Goal: Task Accomplishment & Management: Complete application form

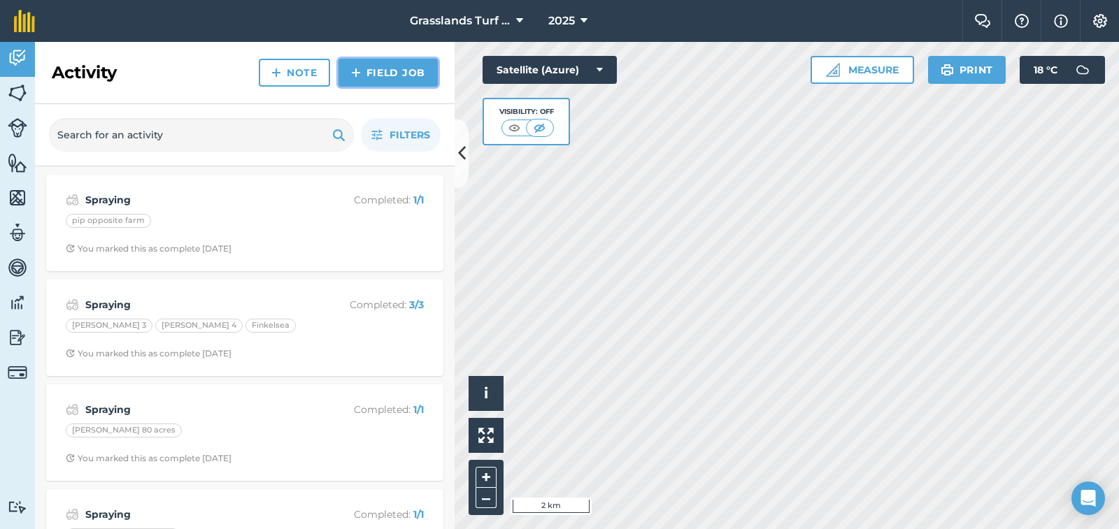
click at [386, 71] on link "Field Job" at bounding box center [387, 73] width 99 height 28
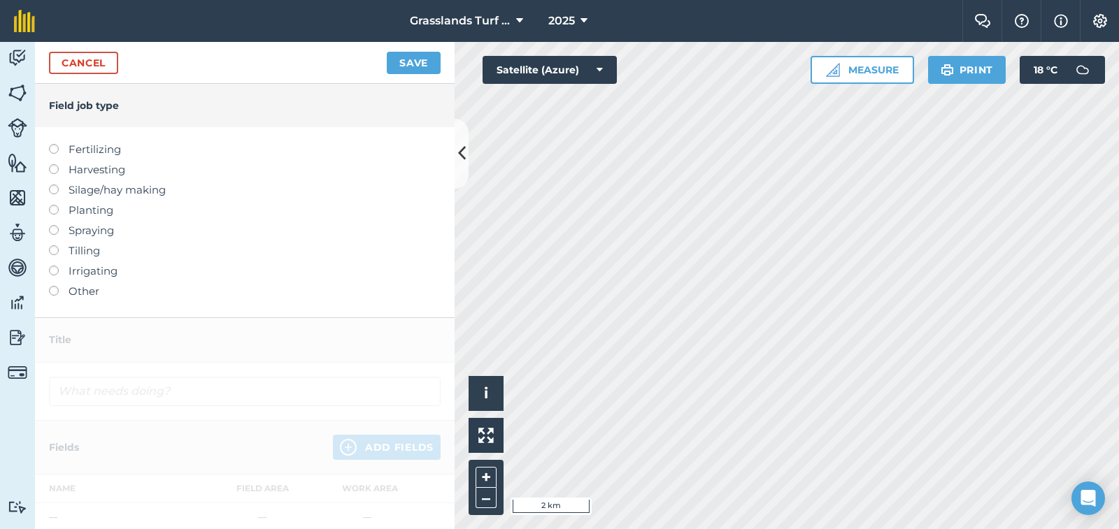
click at [54, 225] on label at bounding box center [59, 225] width 20 height 0
type input "Spraying"
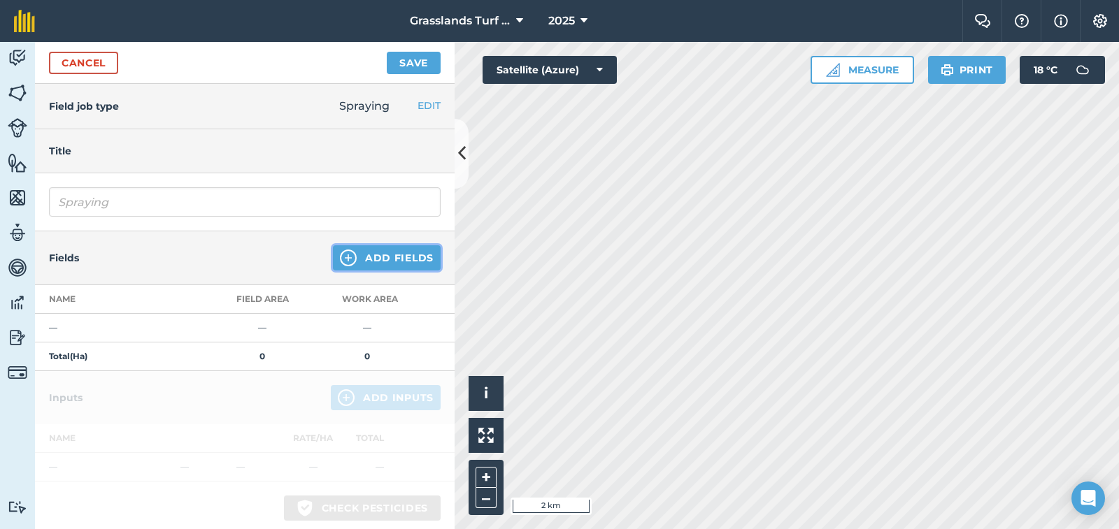
click at [369, 263] on button "Add Fields" at bounding box center [387, 257] width 108 height 25
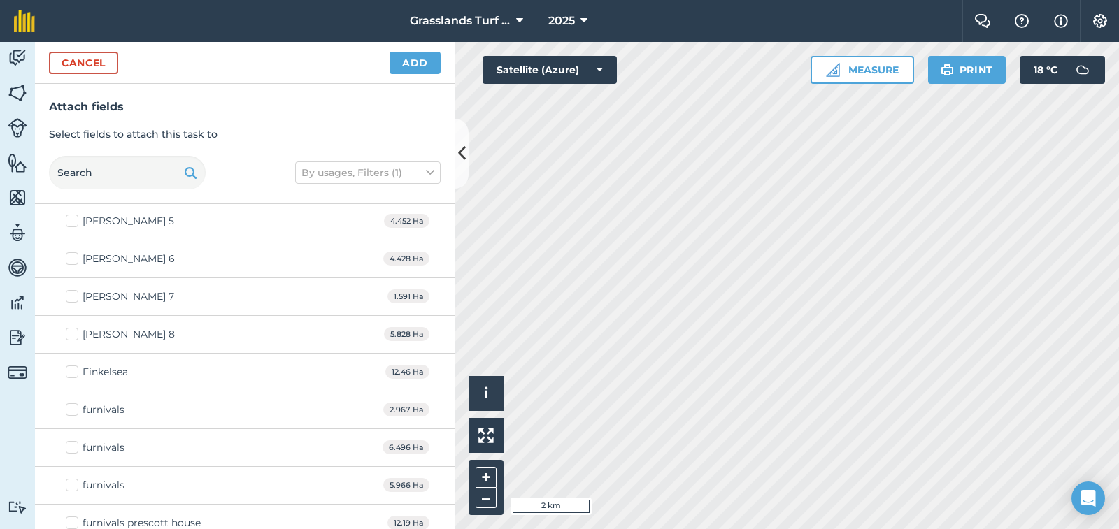
scroll to position [1888, 0]
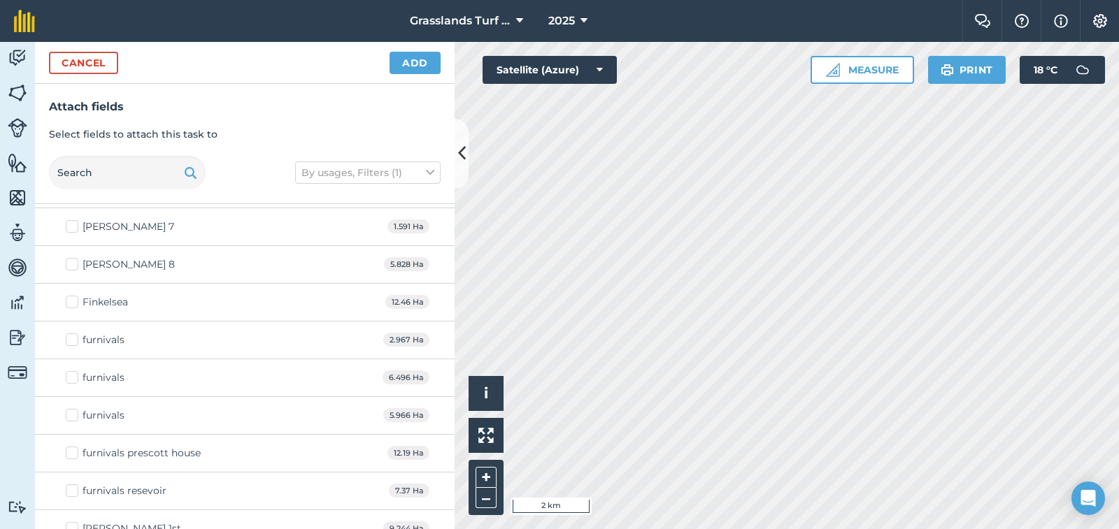
click at [73, 415] on label "furnivals" at bounding box center [95, 415] width 59 height 15
click at [73, 415] on input "furnivals" at bounding box center [70, 412] width 9 height 9
checkbox input "true"
click at [77, 378] on label "furnivals" at bounding box center [95, 378] width 59 height 15
click at [75, 378] on input "furnivals" at bounding box center [70, 375] width 9 height 9
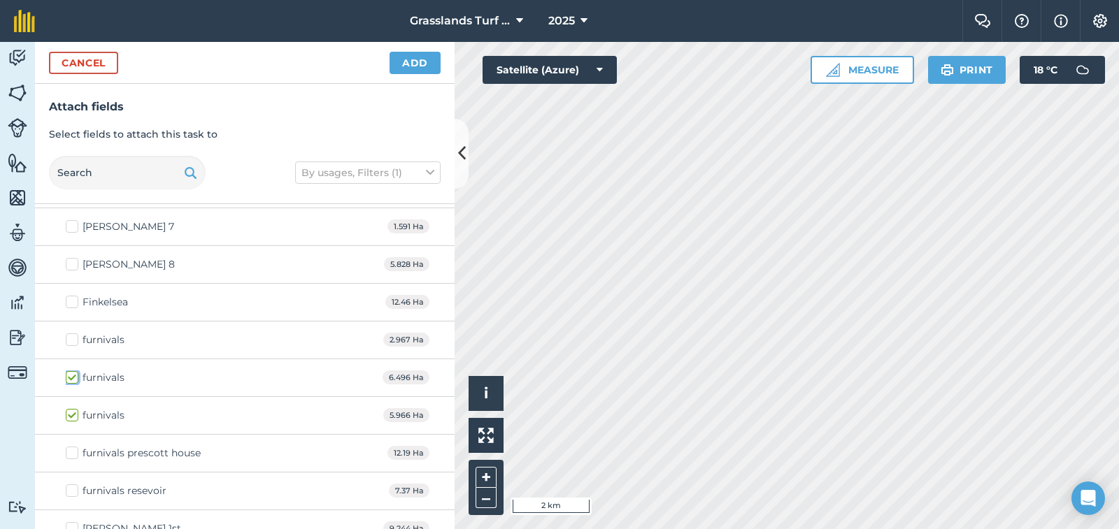
checkbox input "true"
click at [78, 338] on label "furnivals" at bounding box center [95, 340] width 59 height 15
click at [75, 338] on input "furnivals" at bounding box center [70, 337] width 9 height 9
checkbox input "true"
click at [415, 65] on button "Add" at bounding box center [414, 63] width 51 height 22
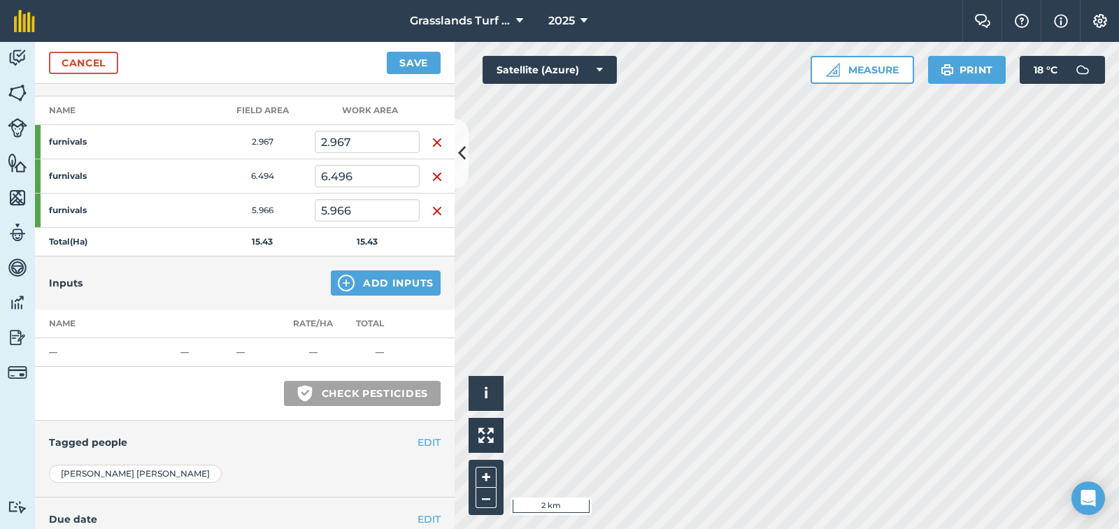
scroll to position [210, 0]
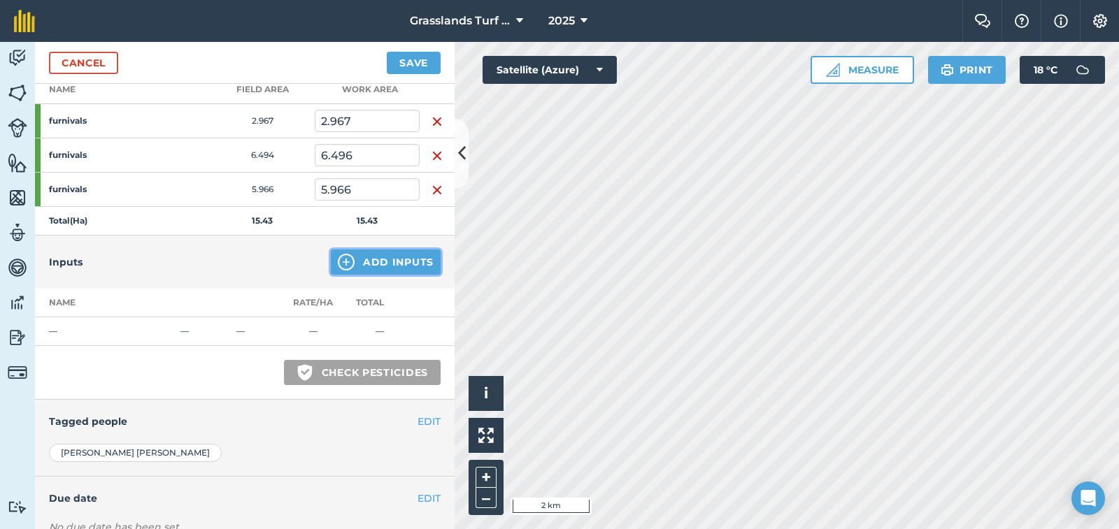
click at [380, 257] on button "Add Inputs" at bounding box center [386, 262] width 110 height 25
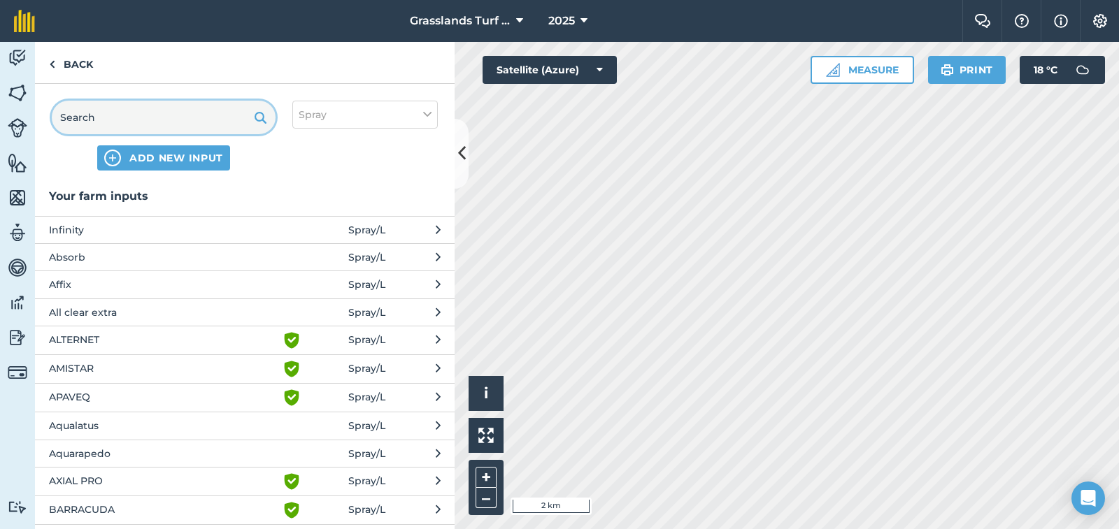
click at [103, 117] on input "text" at bounding box center [164, 118] width 224 height 34
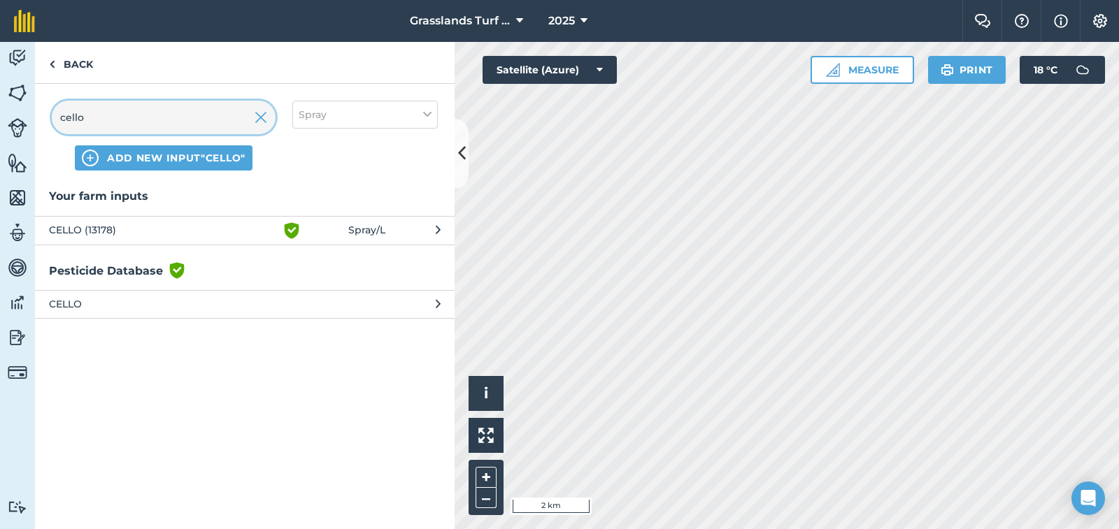
type input "cello"
click at [59, 227] on span "CELLO (13178)" at bounding box center [163, 230] width 229 height 17
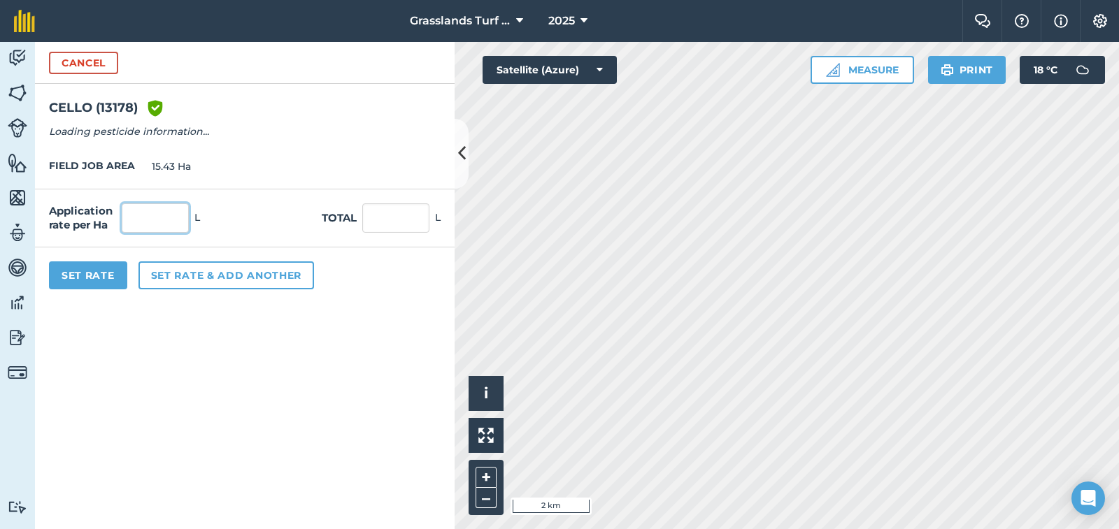
click at [156, 217] on input "text" at bounding box center [155, 217] width 67 height 29
type input "0.5"
type input "7.715"
click at [165, 264] on button "Set rate & add another" at bounding box center [225, 275] width 175 height 28
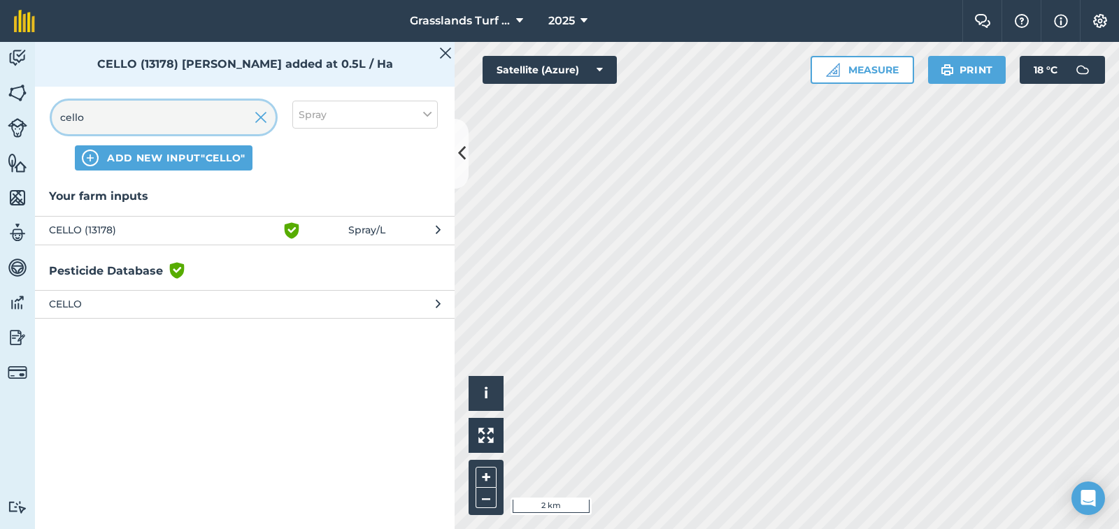
click at [99, 117] on input "cello" at bounding box center [164, 118] width 224 height 34
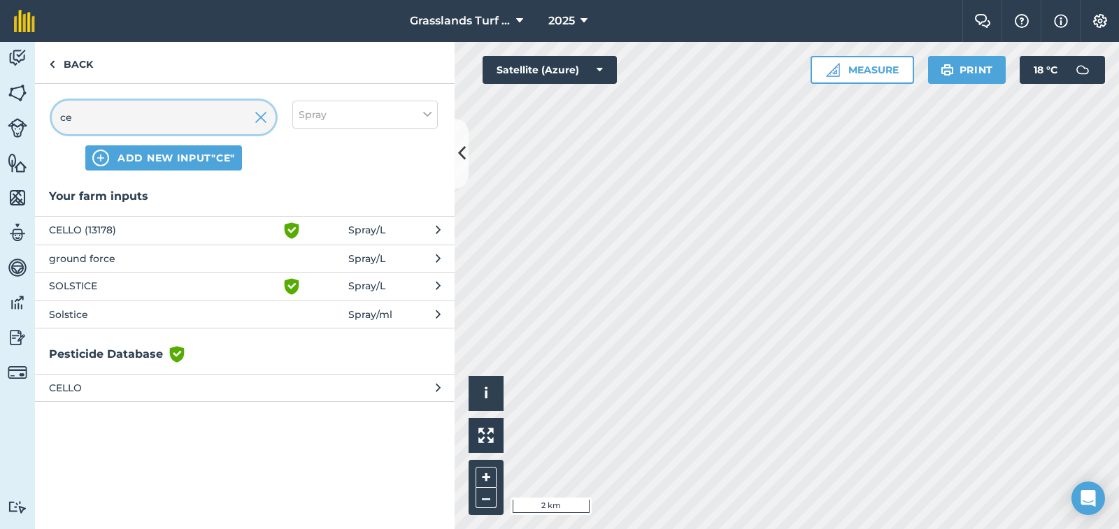
type input "c"
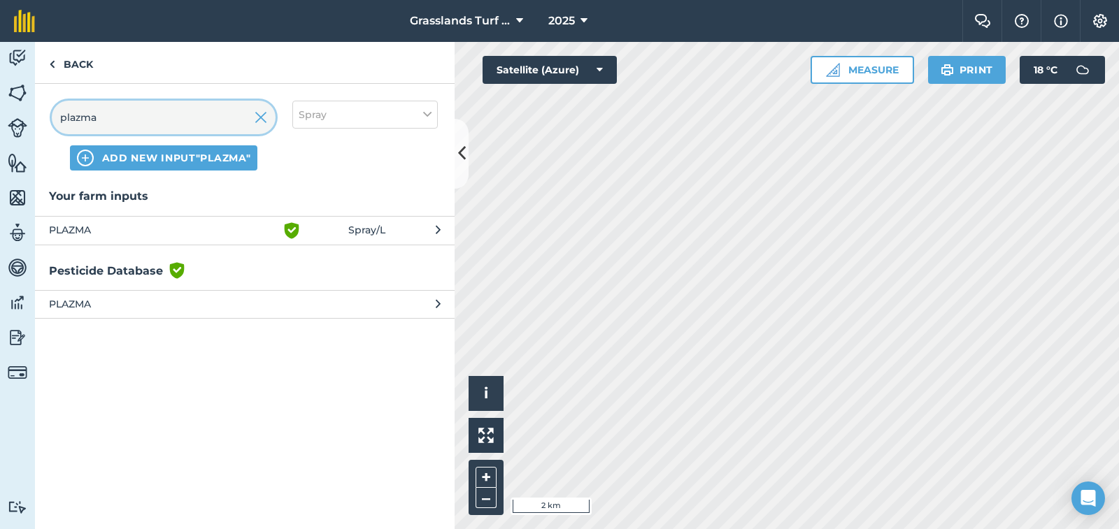
type input "plazma"
click at [86, 232] on span "PLAZMA" at bounding box center [163, 230] width 229 height 17
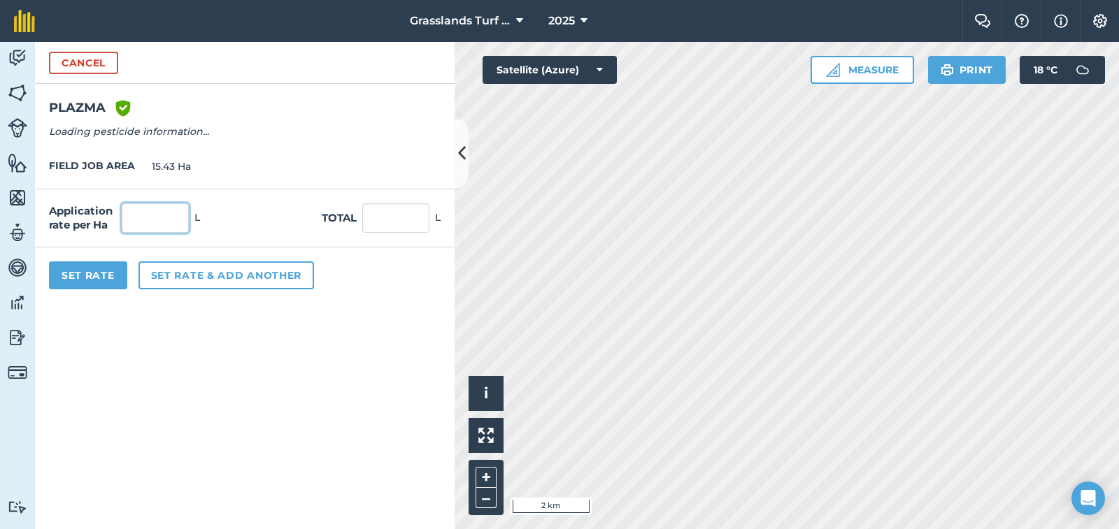
click at [164, 220] on input "text" at bounding box center [155, 217] width 67 height 29
type input "0.5"
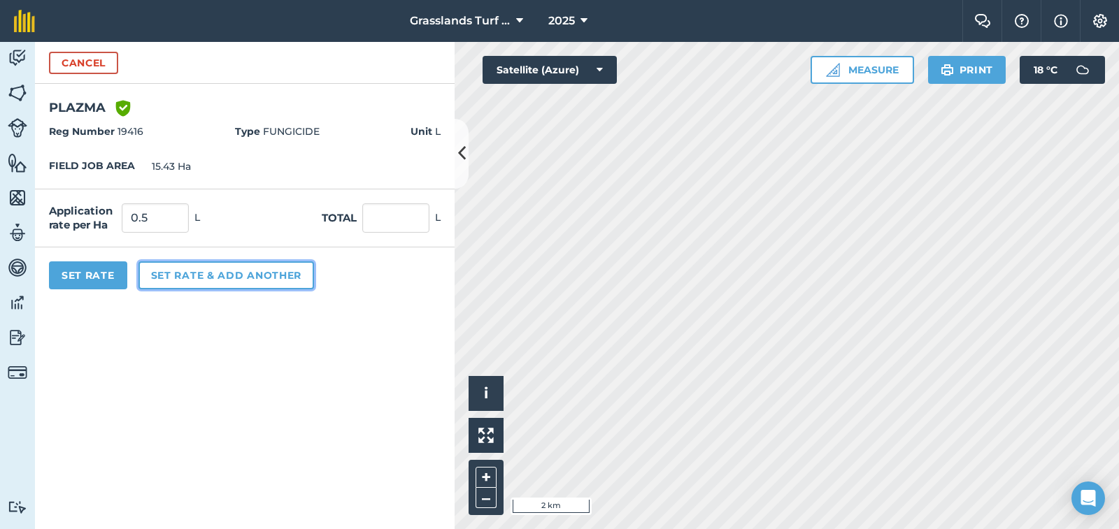
type input "7.715"
click at [175, 280] on button "Set rate & add another" at bounding box center [225, 275] width 175 height 28
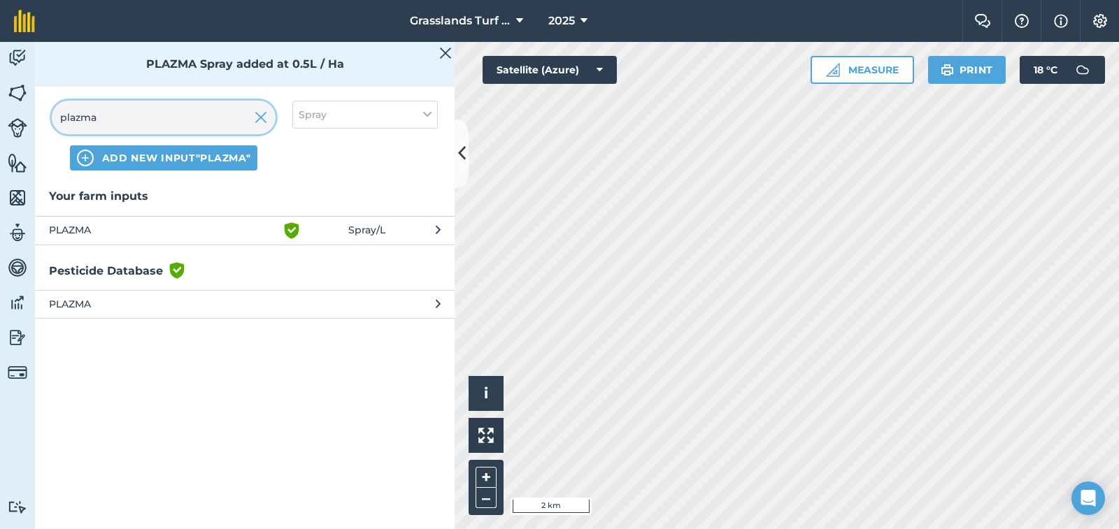
click at [113, 122] on input "plazma" at bounding box center [164, 118] width 224 height 34
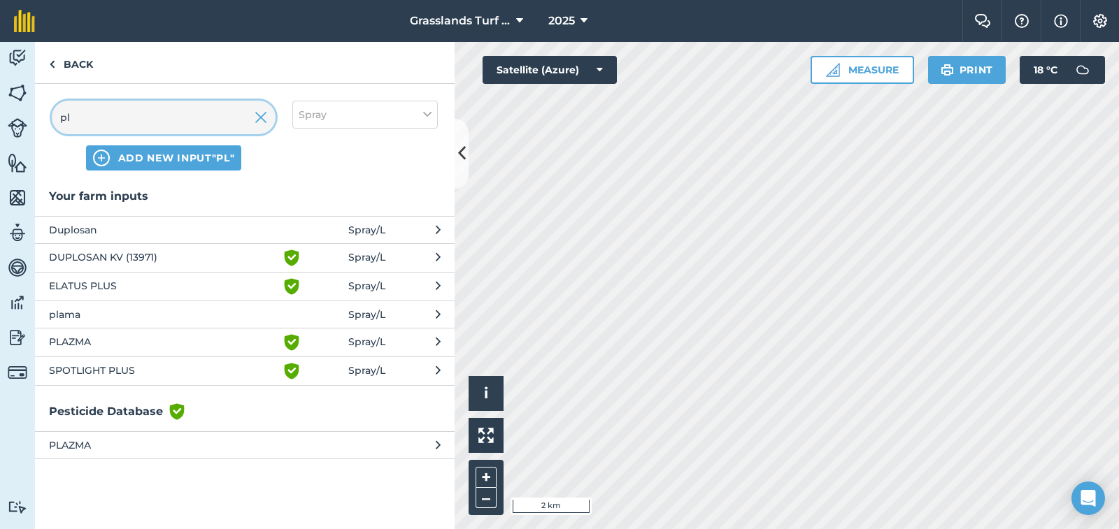
type input "p"
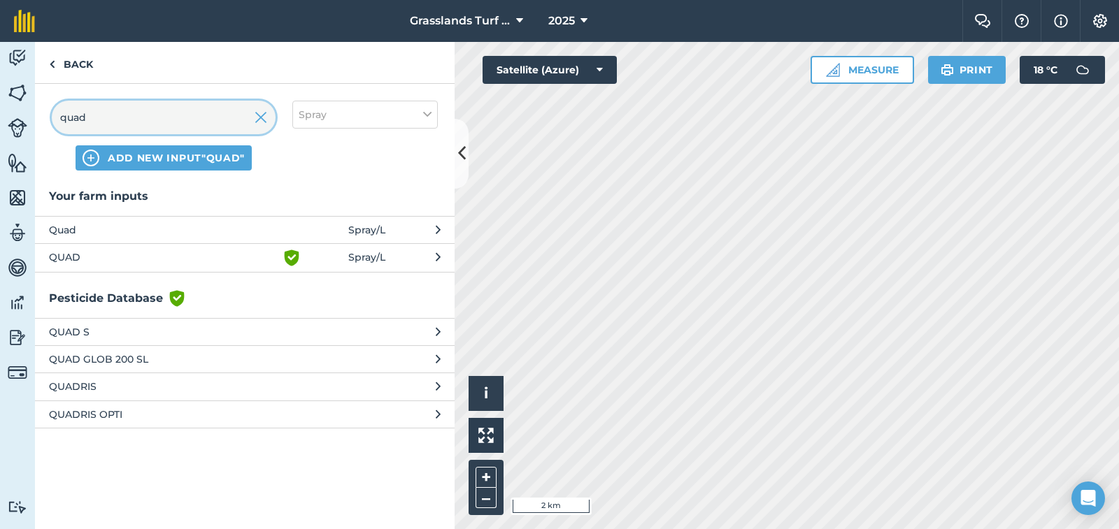
type input "quad"
click at [66, 257] on span "QUAD" at bounding box center [163, 258] width 229 height 17
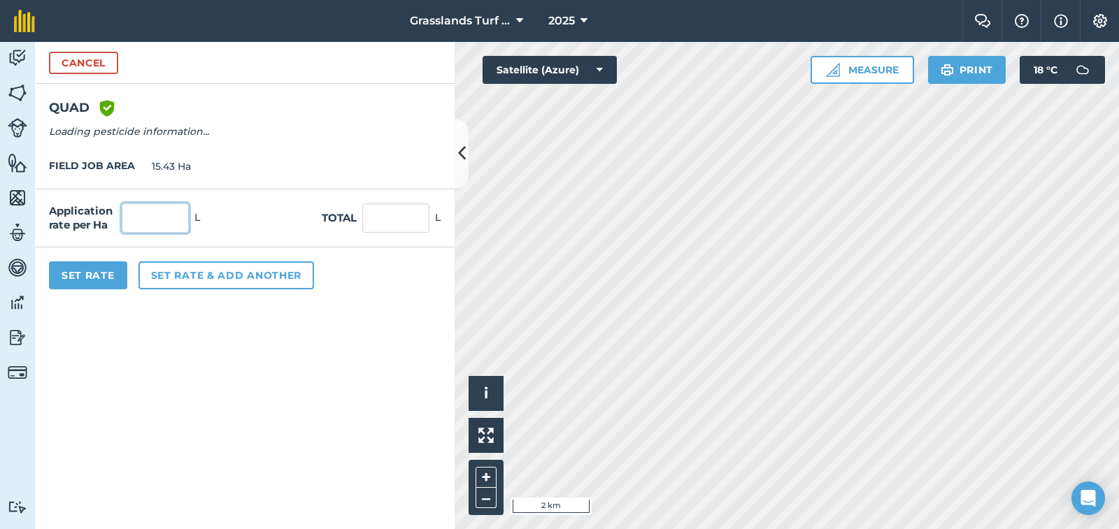
click at [164, 224] on input "text" at bounding box center [155, 217] width 67 height 29
type input "0.2"
type input "3.086"
click at [65, 283] on button "Set Rate" at bounding box center [88, 275] width 78 height 28
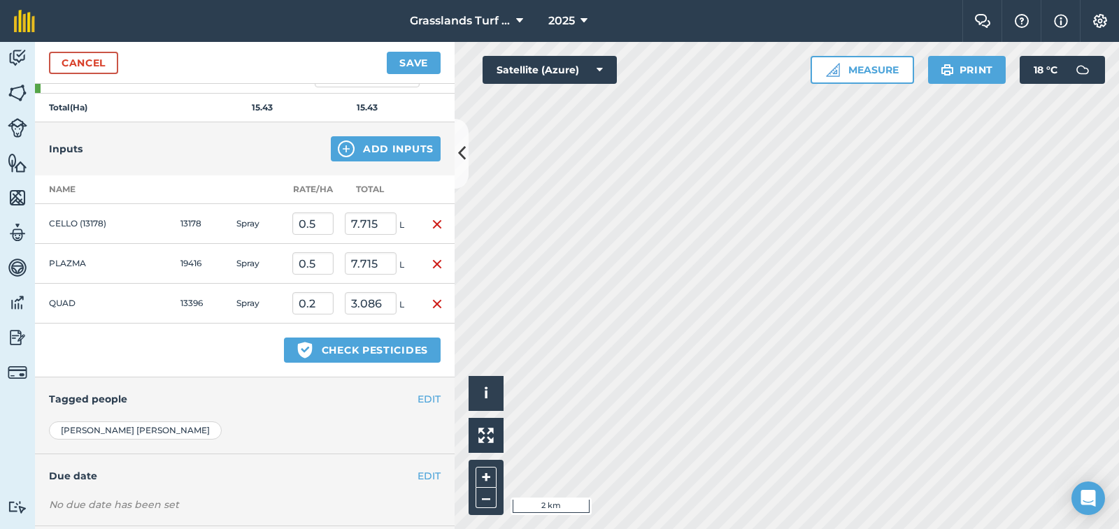
scroll to position [372, 0]
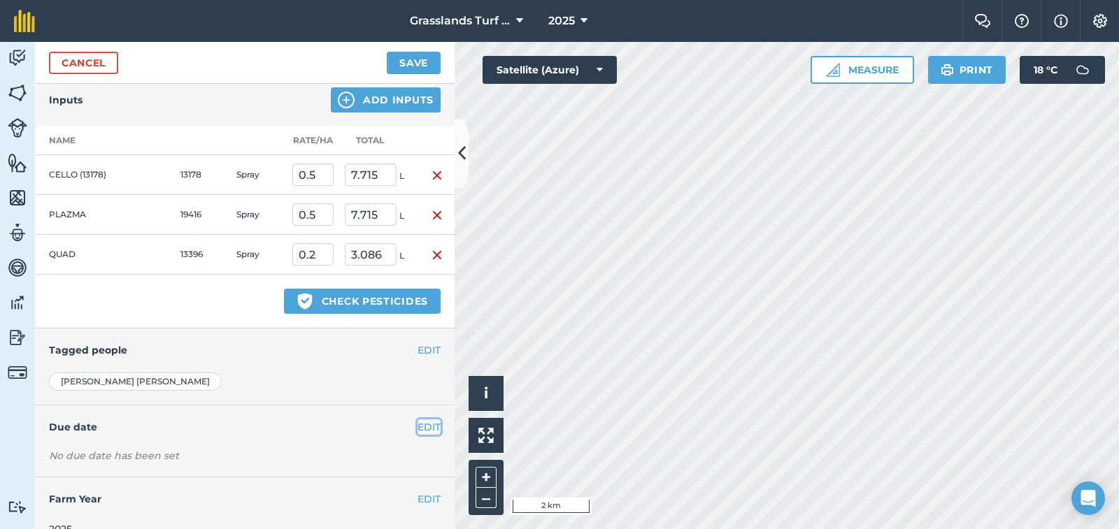
click at [417, 428] on button "EDIT" at bounding box center [428, 427] width 23 height 15
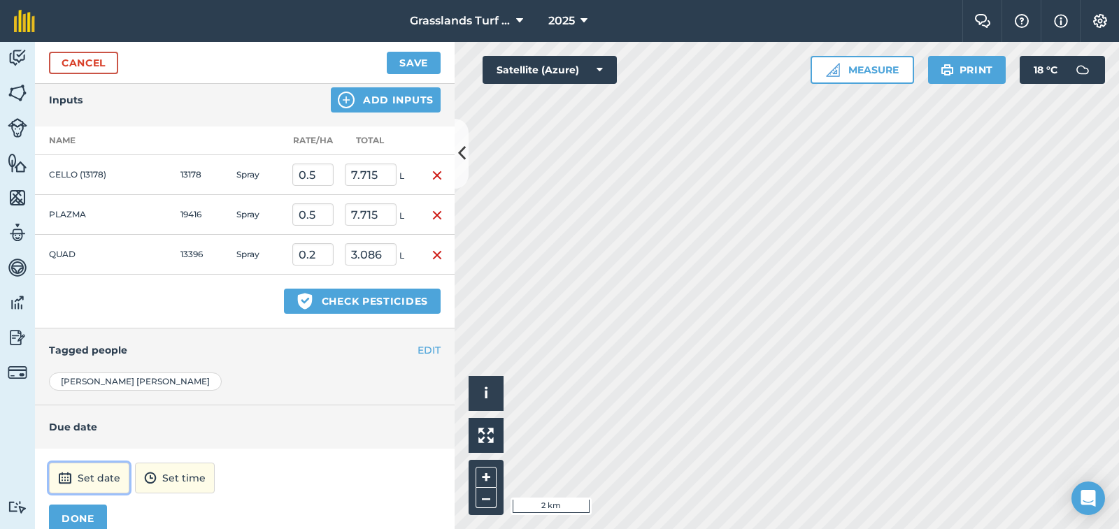
click at [108, 473] on button "Set date" at bounding box center [89, 478] width 80 height 31
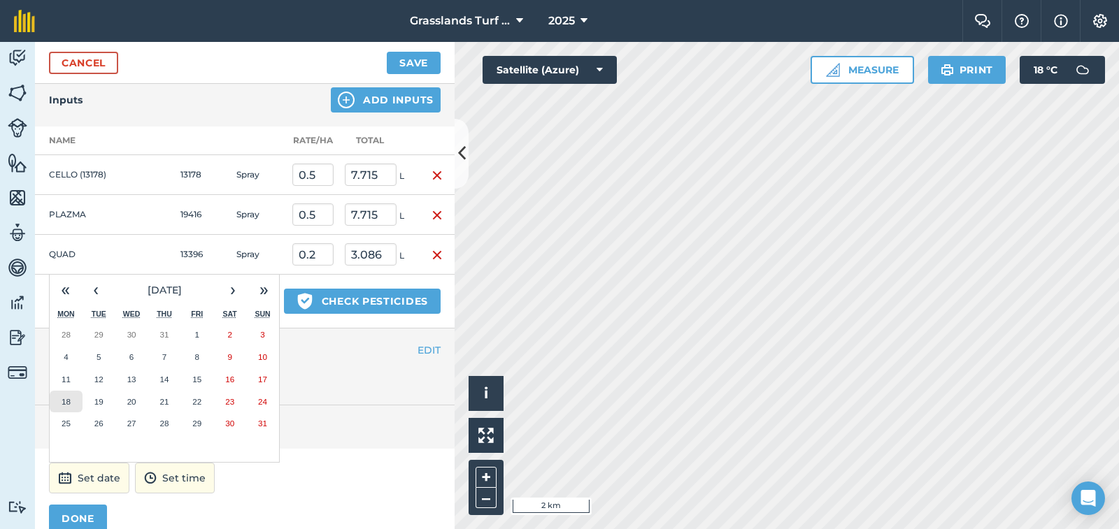
click at [78, 401] on button "18" at bounding box center [66, 402] width 33 height 22
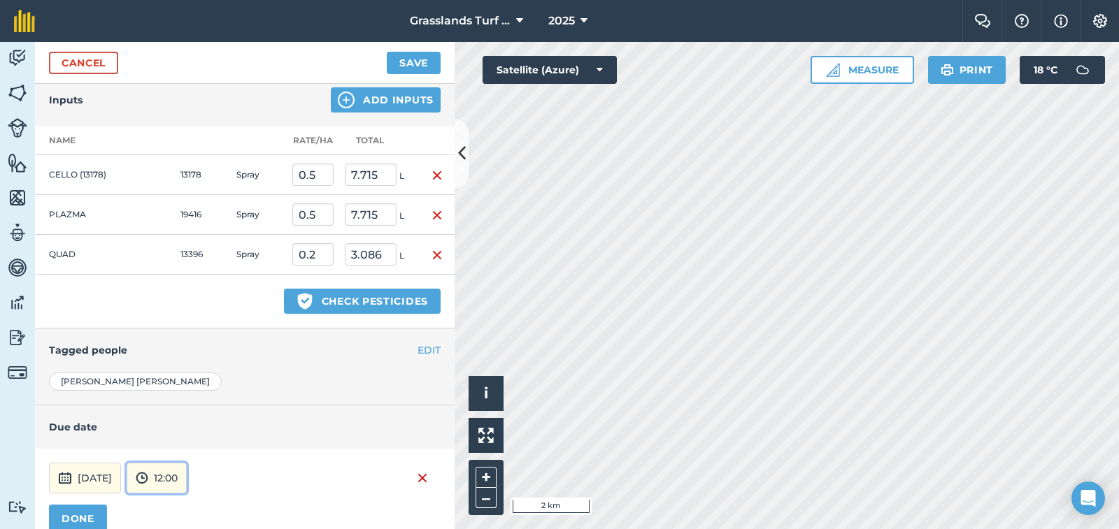
click at [187, 474] on button "12:00" at bounding box center [157, 478] width 60 height 31
click at [193, 369] on button "11:30" at bounding box center [160, 374] width 66 height 22
click at [83, 520] on button "DONE" at bounding box center [78, 519] width 58 height 28
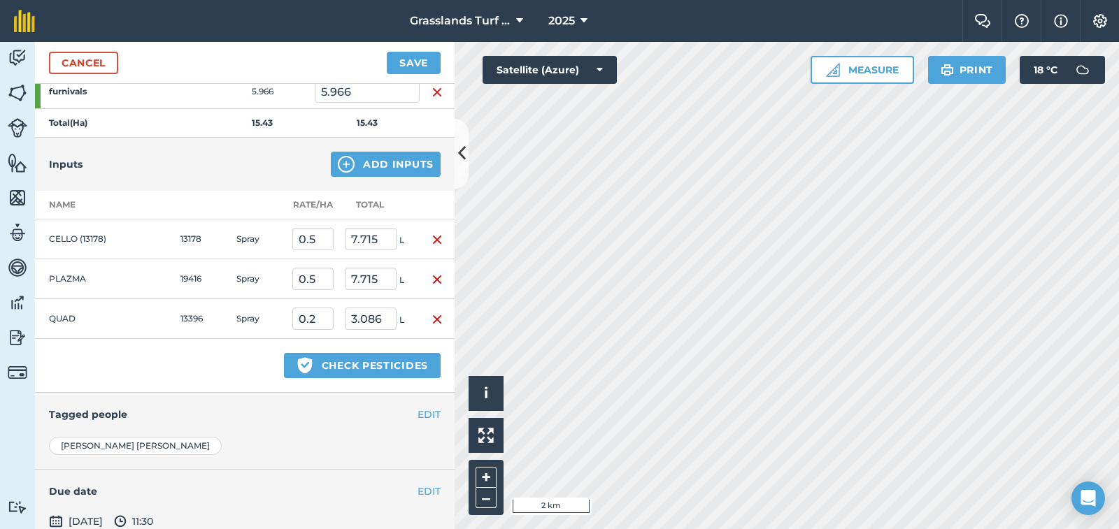
scroll to position [187, 0]
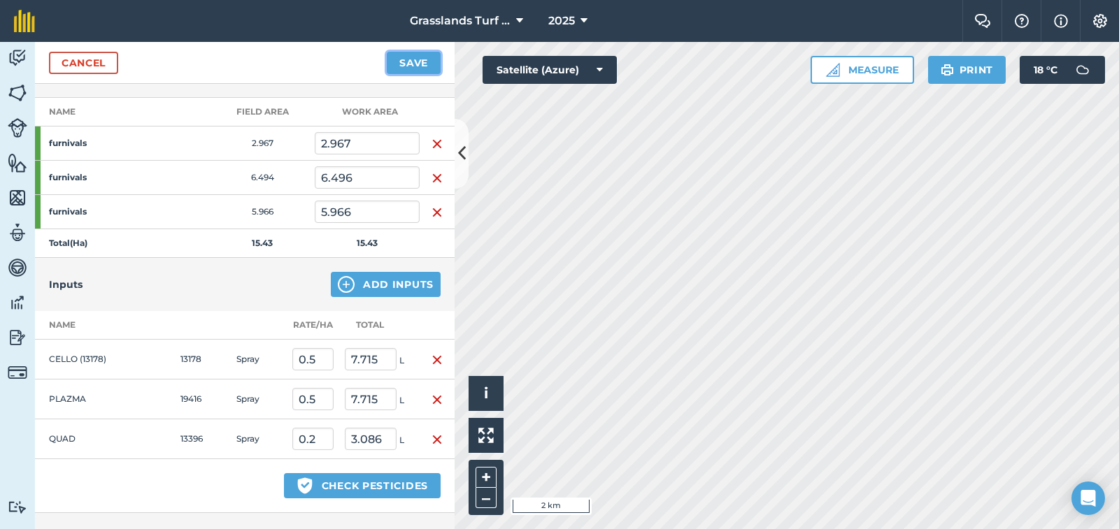
click at [410, 64] on button "Save" at bounding box center [414, 63] width 54 height 22
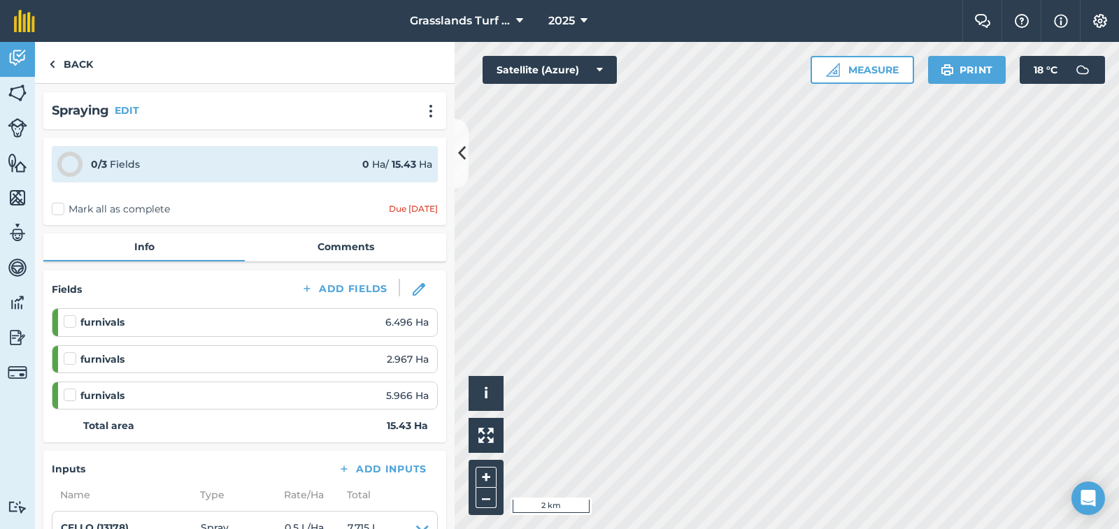
click at [57, 213] on label "Mark all as complete" at bounding box center [111, 209] width 118 height 15
click at [57, 211] on input "Mark all as complete" at bounding box center [56, 206] width 9 height 9
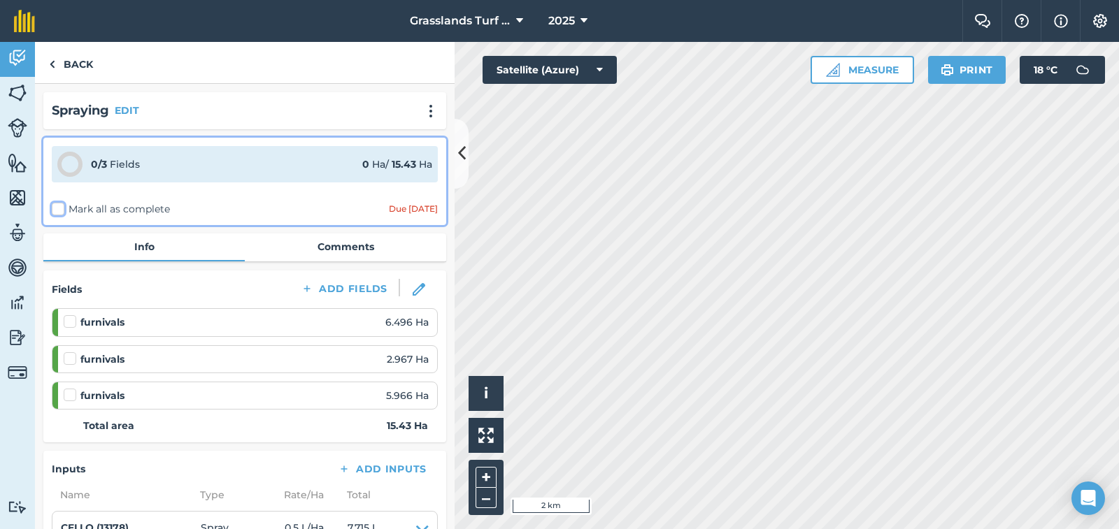
checkbox input "false"
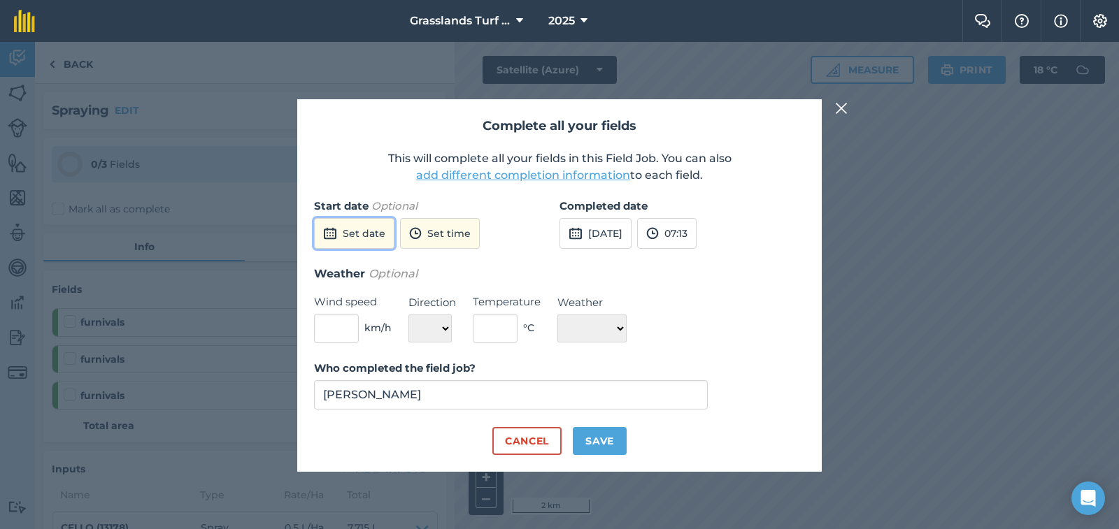
click at [350, 229] on button "Set date" at bounding box center [354, 233] width 80 height 31
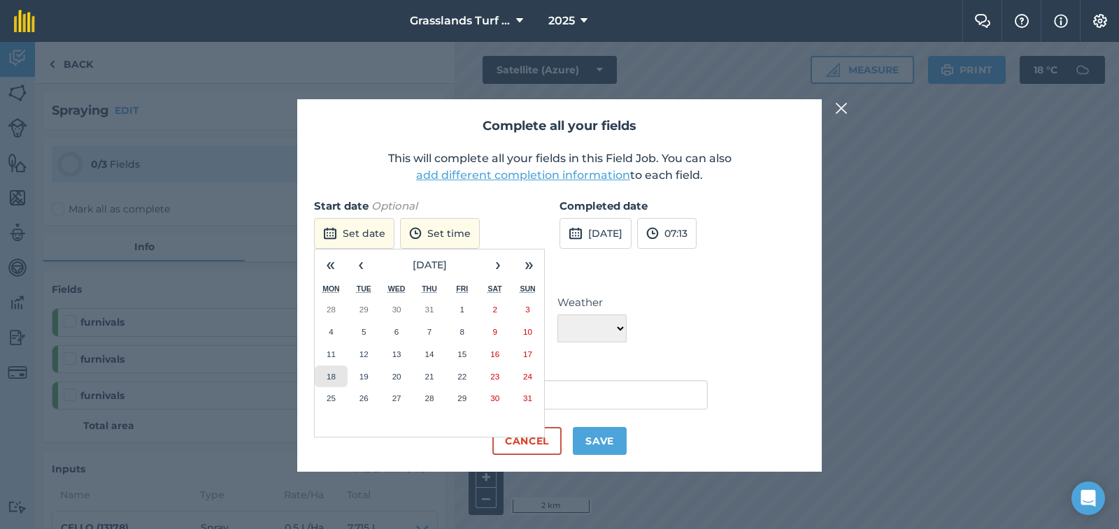
click at [334, 373] on abbr "18" at bounding box center [331, 376] width 9 height 9
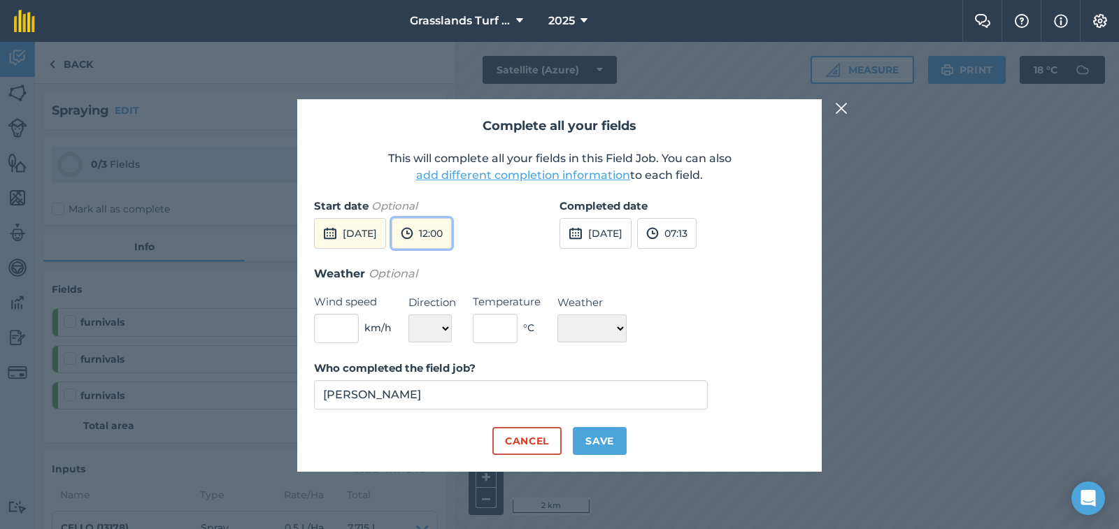
click at [452, 232] on button "12:00" at bounding box center [422, 233] width 60 height 31
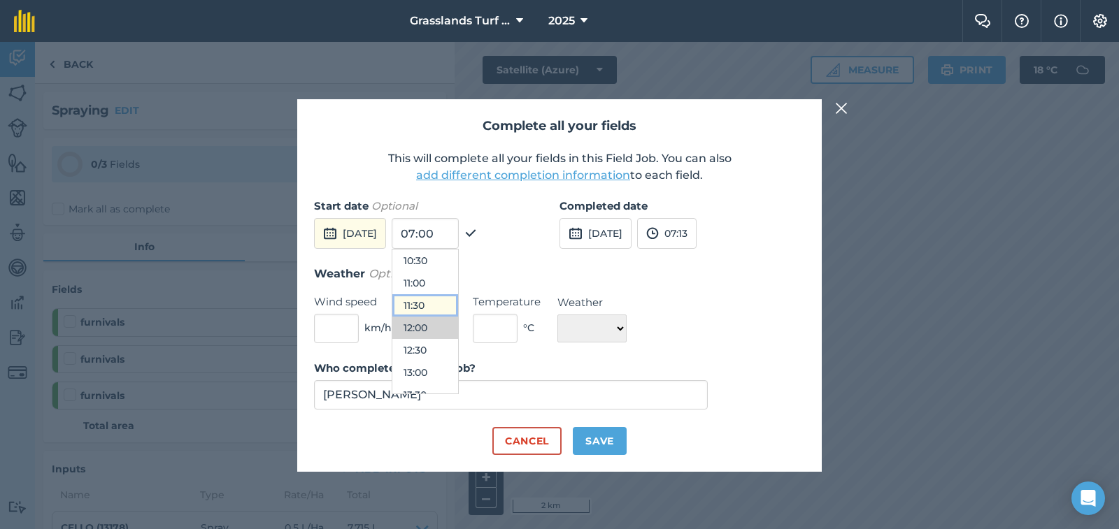
click at [458, 308] on button "11:30" at bounding box center [425, 305] width 66 height 22
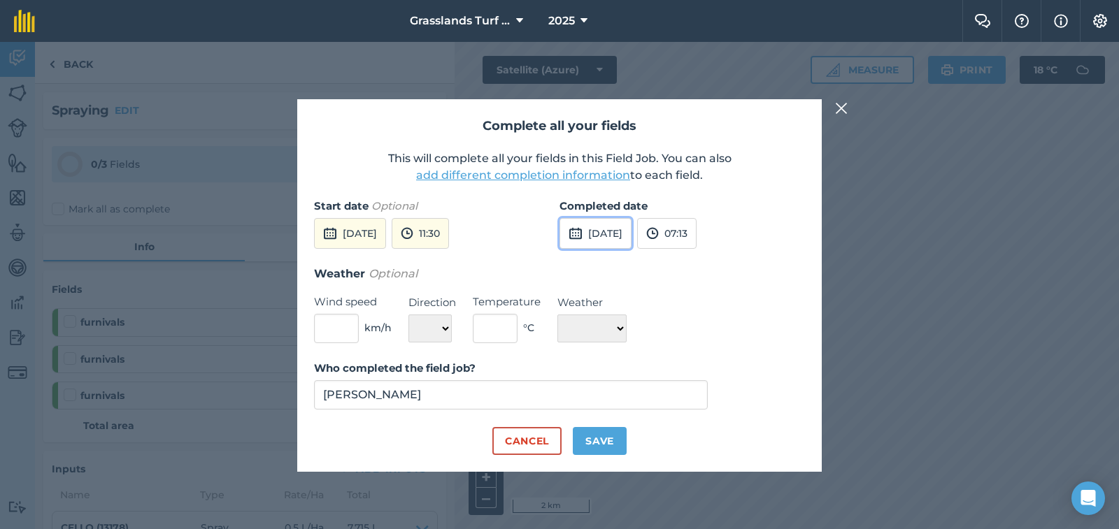
click at [624, 230] on button "[DATE]" at bounding box center [595, 233] width 72 height 31
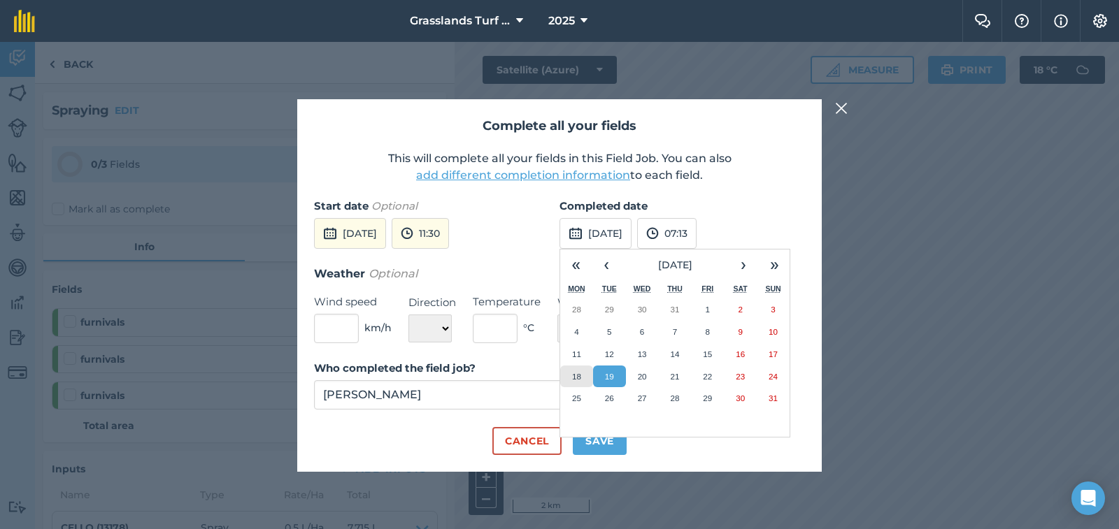
click at [580, 370] on button "18" at bounding box center [576, 377] width 33 height 22
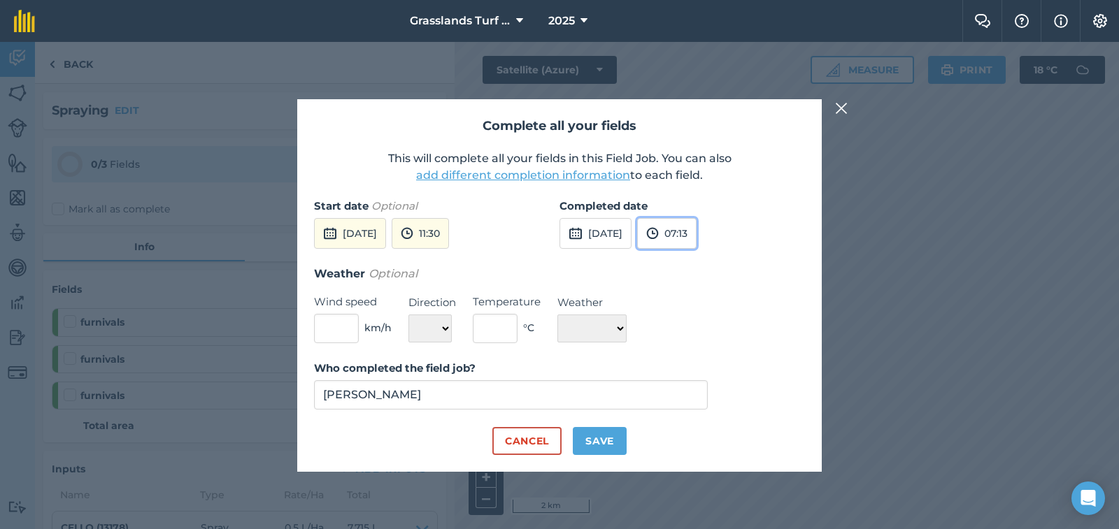
click at [696, 229] on button "07:13" at bounding box center [666, 233] width 59 height 31
click at [703, 347] on button "13:30" at bounding box center [671, 345] width 66 height 22
click at [348, 327] on input "text" at bounding box center [336, 328] width 45 height 29
type input "5"
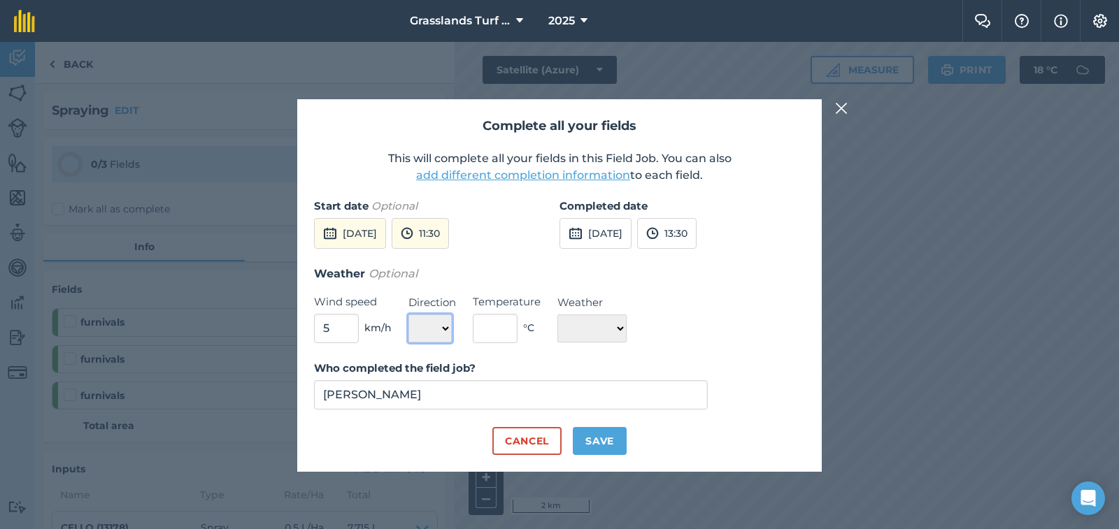
click at [446, 327] on select "N NE E SE S SW W NW" at bounding box center [429, 329] width 43 height 28
select select "E"
click at [408, 315] on select "N NE E SE S SW W NW" at bounding box center [429, 329] width 43 height 28
click at [496, 328] on input "text" at bounding box center [495, 328] width 45 height 29
type input "15"
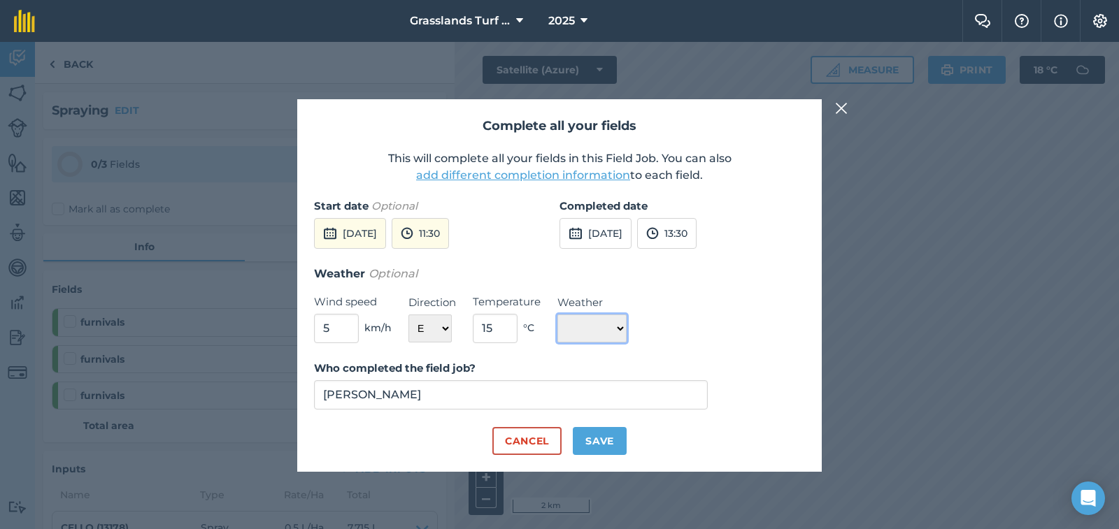
click at [626, 329] on select "☀️ Sunny 🌧 Rainy ⛅️ Cloudy 🌨 Snow ❄️ Icy" at bounding box center [591, 329] width 69 height 28
select select "Sunny"
click at [557, 315] on select "☀️ Sunny 🌧 Rainy ⛅️ Cloudy 🌨 Snow ❄️ Icy" at bounding box center [591, 329] width 69 height 28
click at [612, 438] on button "Save" at bounding box center [600, 441] width 54 height 28
checkbox input "true"
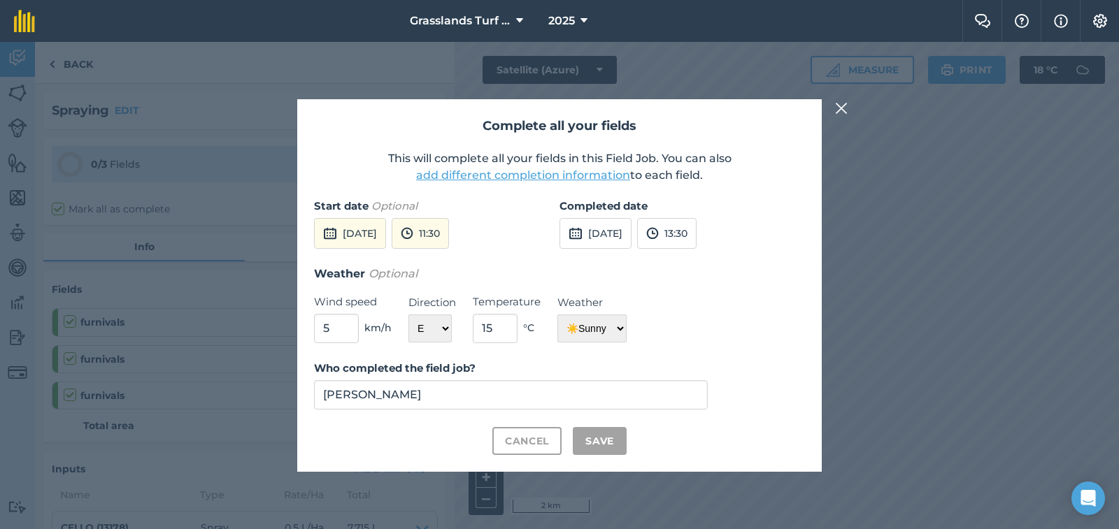
checkbox input "true"
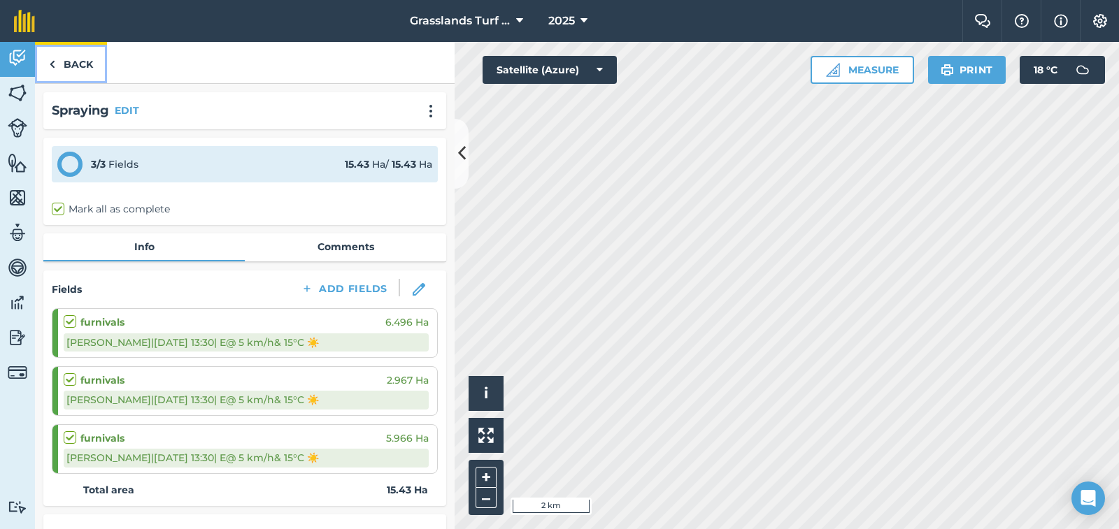
click at [82, 61] on link "Back" at bounding box center [71, 62] width 72 height 41
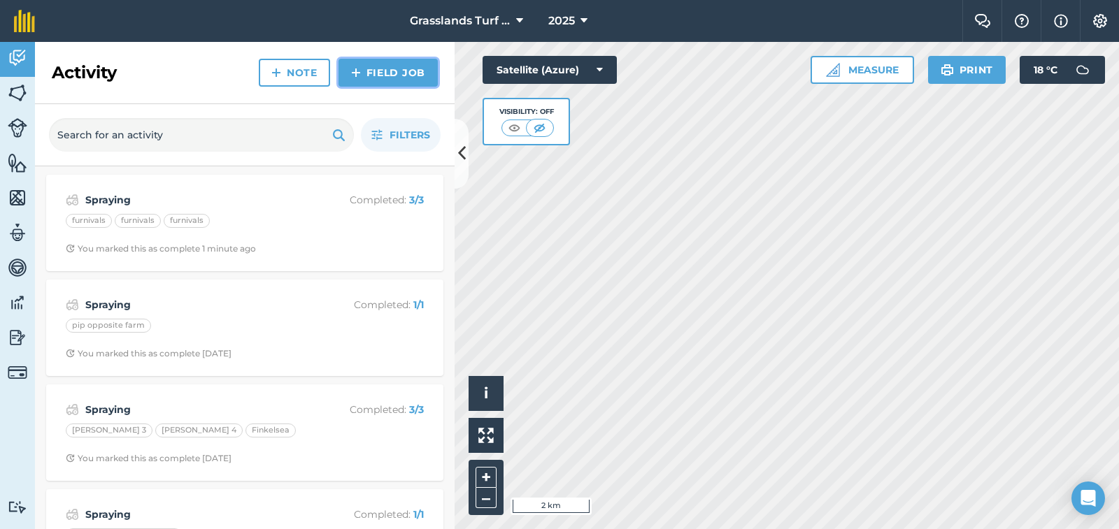
click at [415, 77] on link "Field Job" at bounding box center [387, 73] width 99 height 28
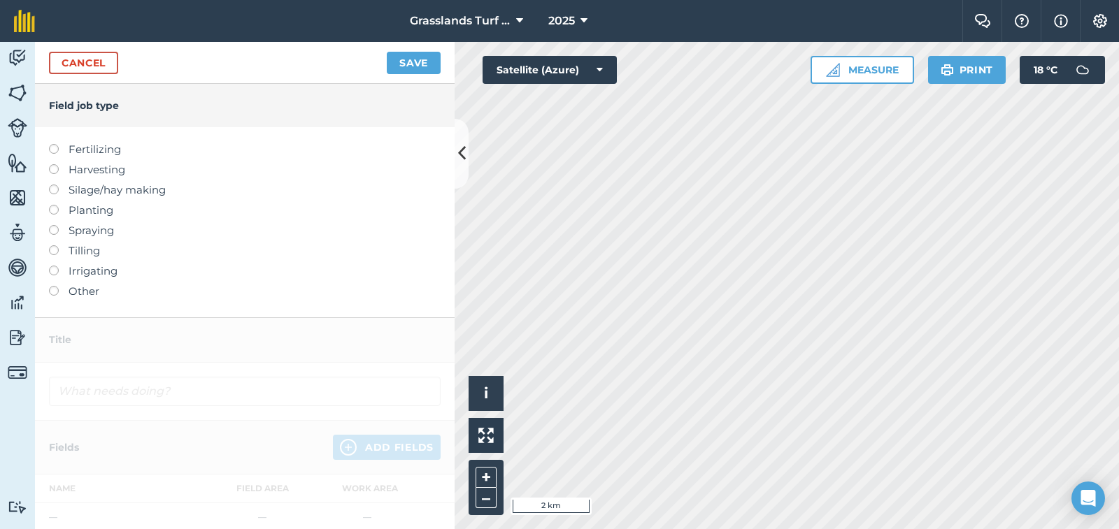
click at [57, 225] on label at bounding box center [59, 225] width 20 height 0
type input "Spraying"
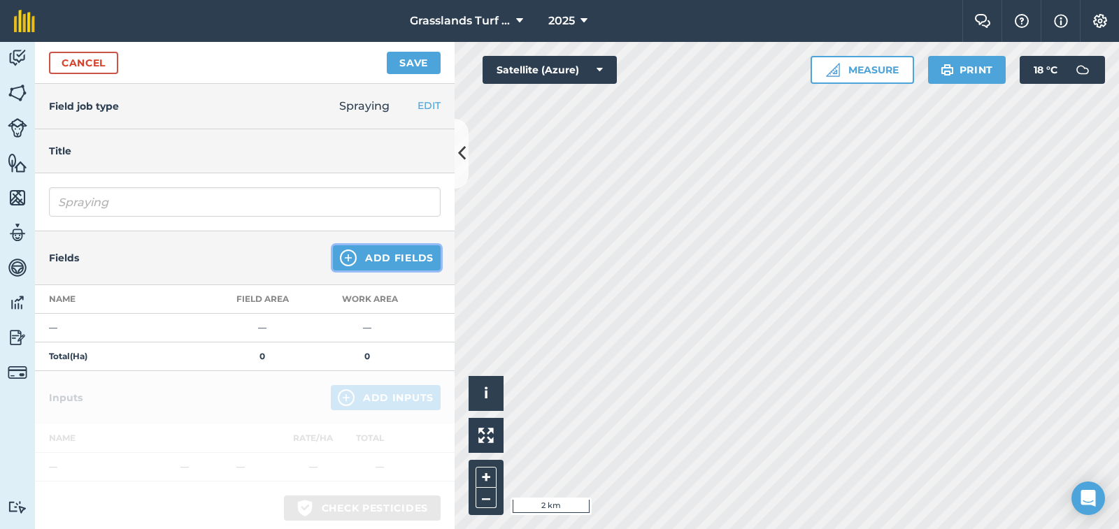
click at [399, 255] on button "Add Fields" at bounding box center [387, 257] width 108 height 25
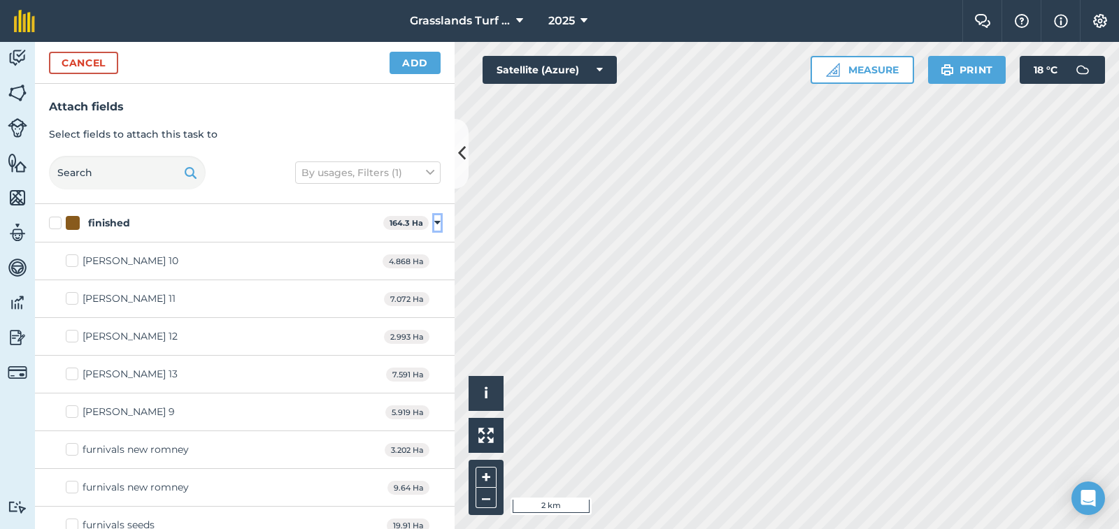
click at [434, 220] on icon at bounding box center [437, 223] width 6 height 13
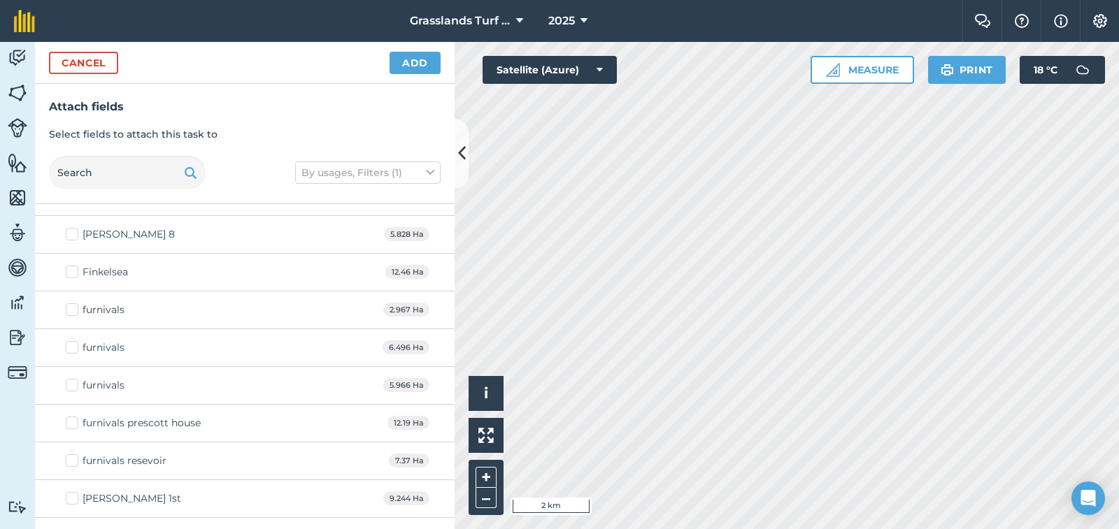
scroll to position [1206, 0]
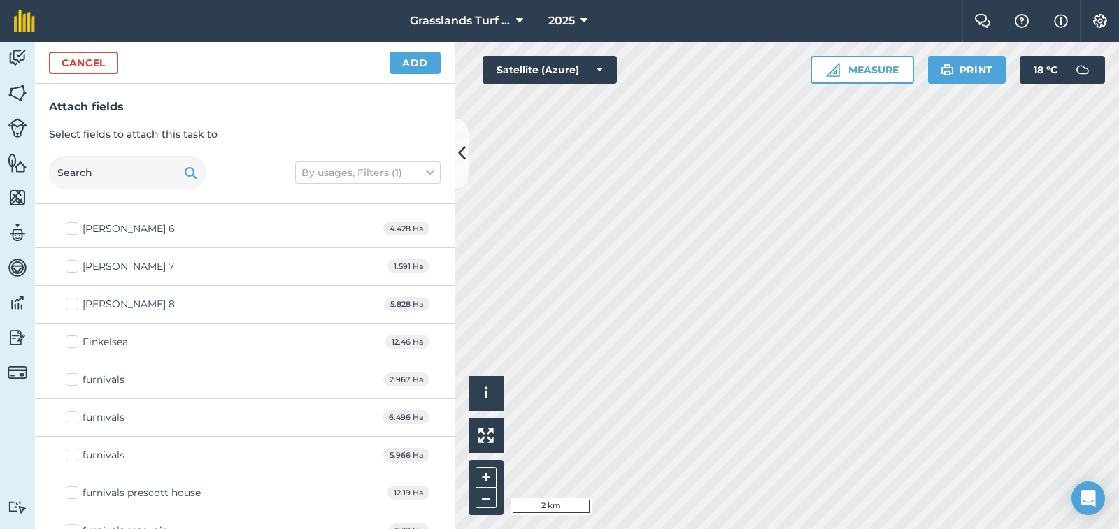
click at [76, 341] on label "Finkelsea" at bounding box center [97, 342] width 62 height 15
click at [75, 341] on input "Finkelsea" at bounding box center [70, 339] width 9 height 9
checkbox input "true"
click at [420, 64] on button "Add" at bounding box center [414, 63] width 51 height 22
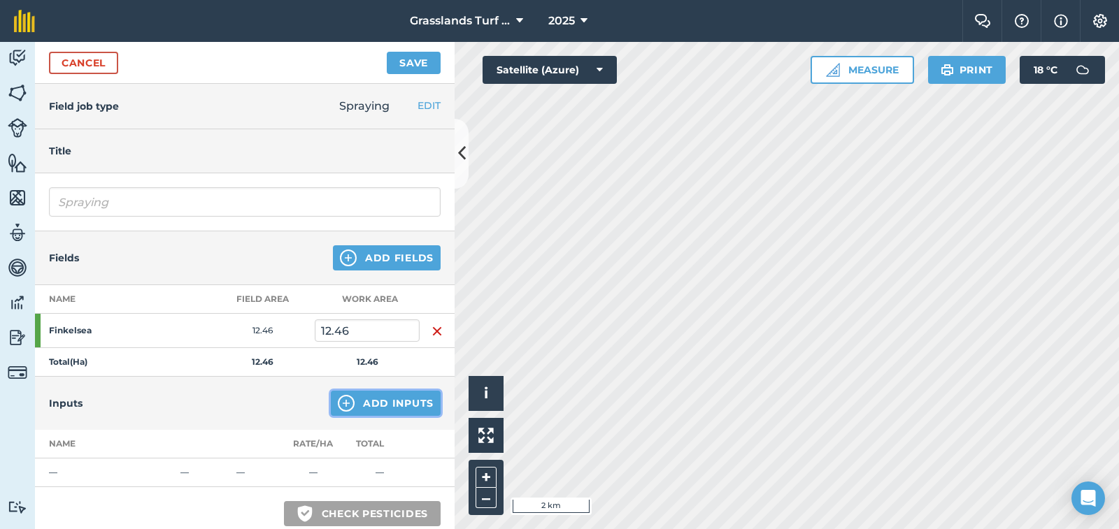
click at [412, 403] on button "Add Inputs" at bounding box center [386, 403] width 110 height 25
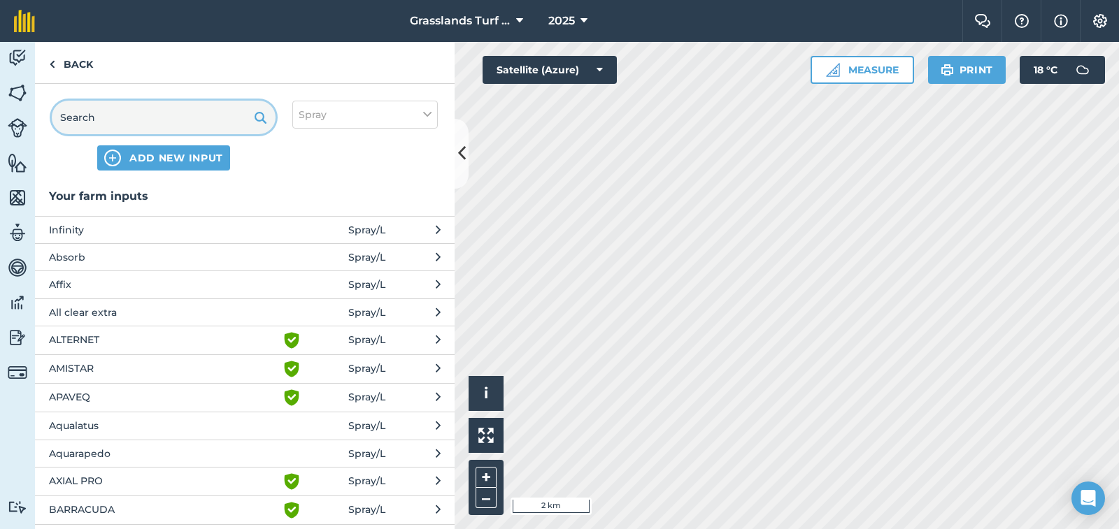
click at [131, 118] on input "text" at bounding box center [164, 118] width 224 height 34
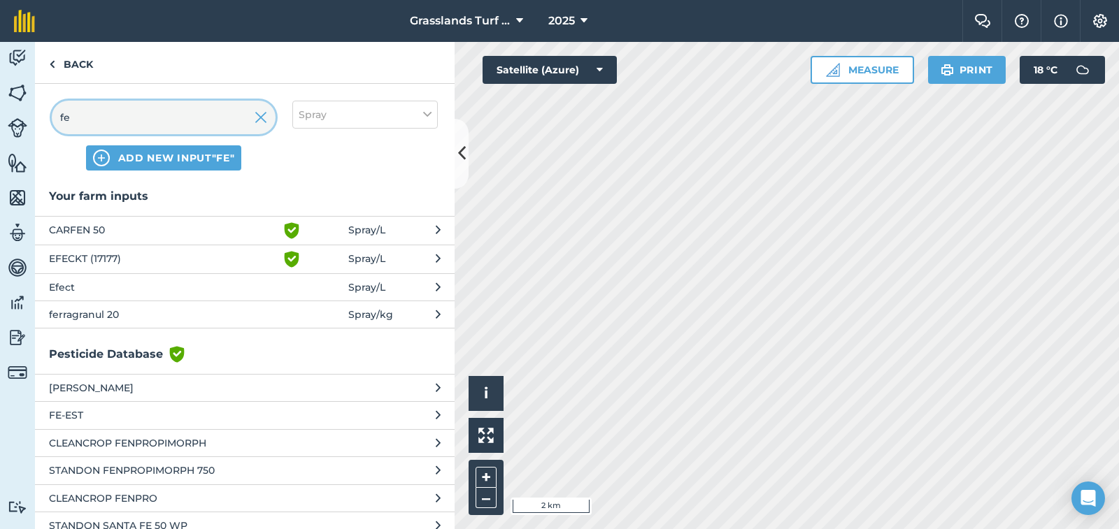
type input "fe"
click at [108, 320] on span "ferragranul 20" at bounding box center [163, 314] width 229 height 15
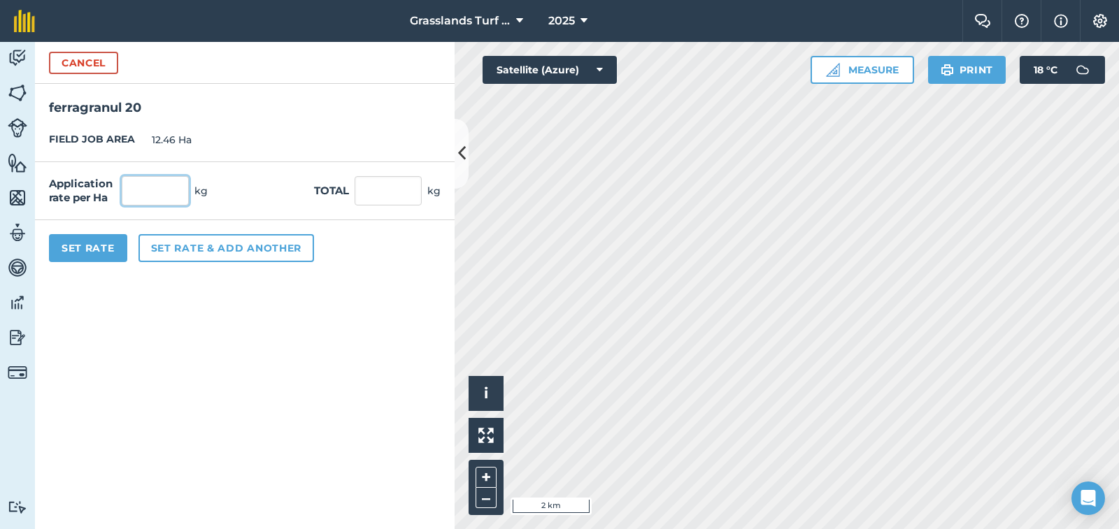
click at [175, 185] on input "text" at bounding box center [155, 190] width 67 height 29
type input "2"
type input "18.5"
type input "230.51"
click at [203, 243] on button "Set rate & add another" at bounding box center [225, 248] width 175 height 28
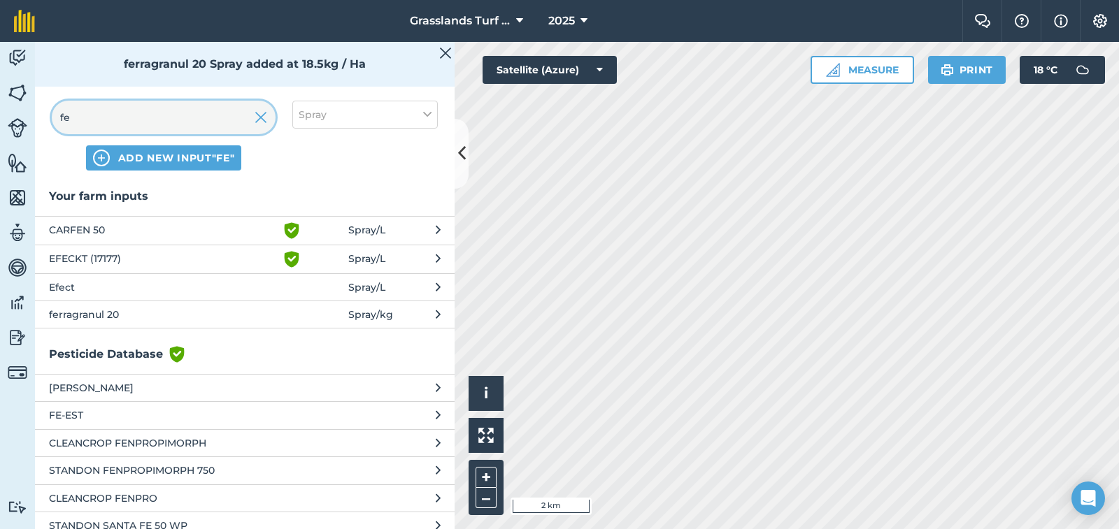
click at [136, 115] on input "fe" at bounding box center [164, 118] width 224 height 34
type input "f"
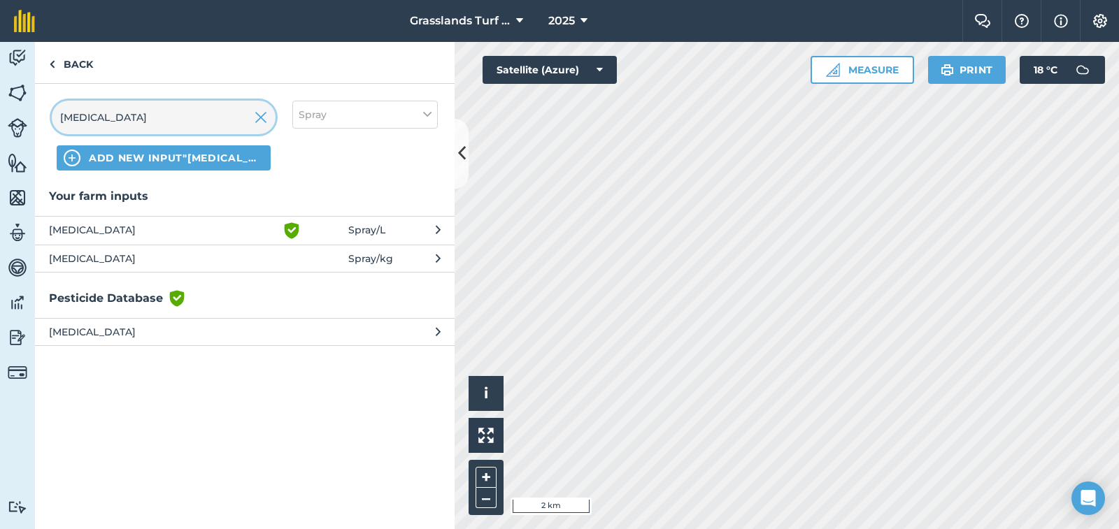
type input "[MEDICAL_DATA]"
click at [118, 231] on span "[MEDICAL_DATA]" at bounding box center [163, 230] width 229 height 17
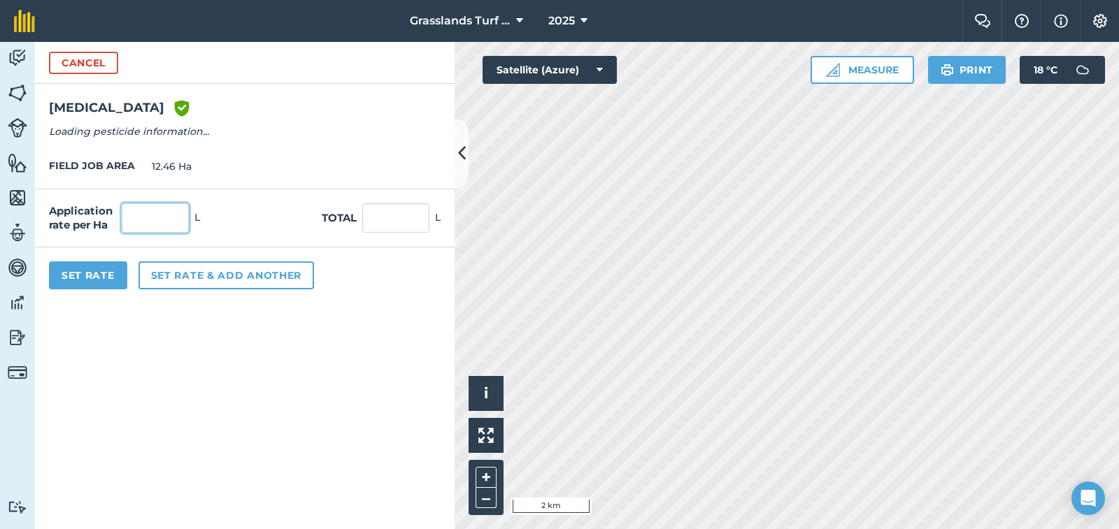
click at [152, 217] on input "text" at bounding box center [155, 217] width 67 height 29
type input "12.5"
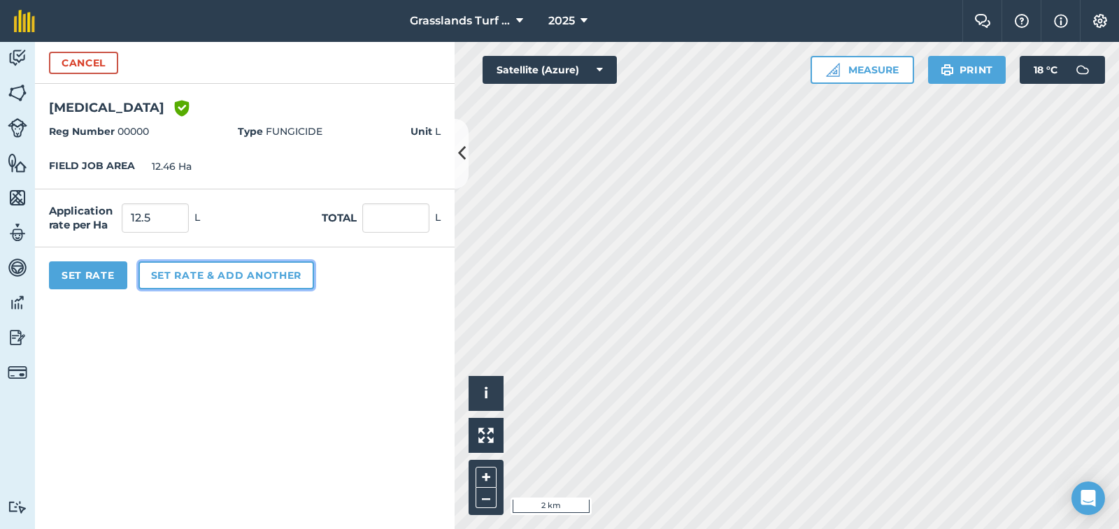
type input "155.75"
click at [157, 282] on button "Set rate & add another" at bounding box center [225, 275] width 175 height 28
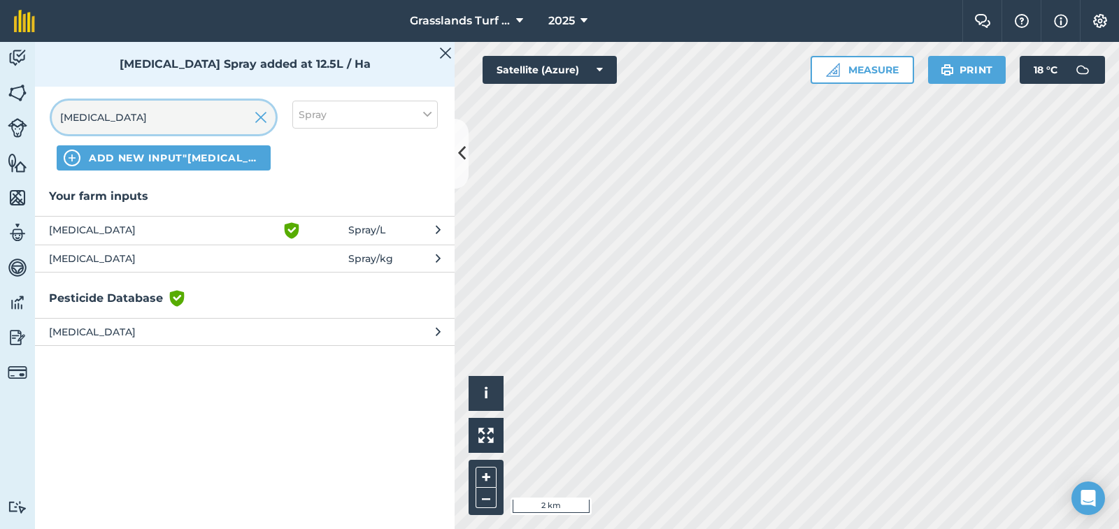
click at [109, 120] on input "[MEDICAL_DATA]" at bounding box center [164, 118] width 224 height 34
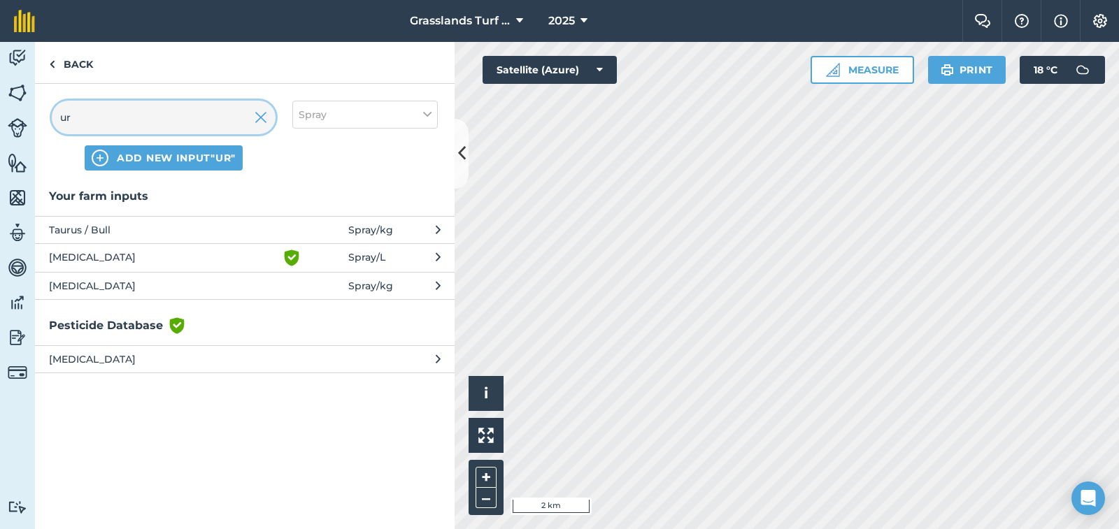
type input "u"
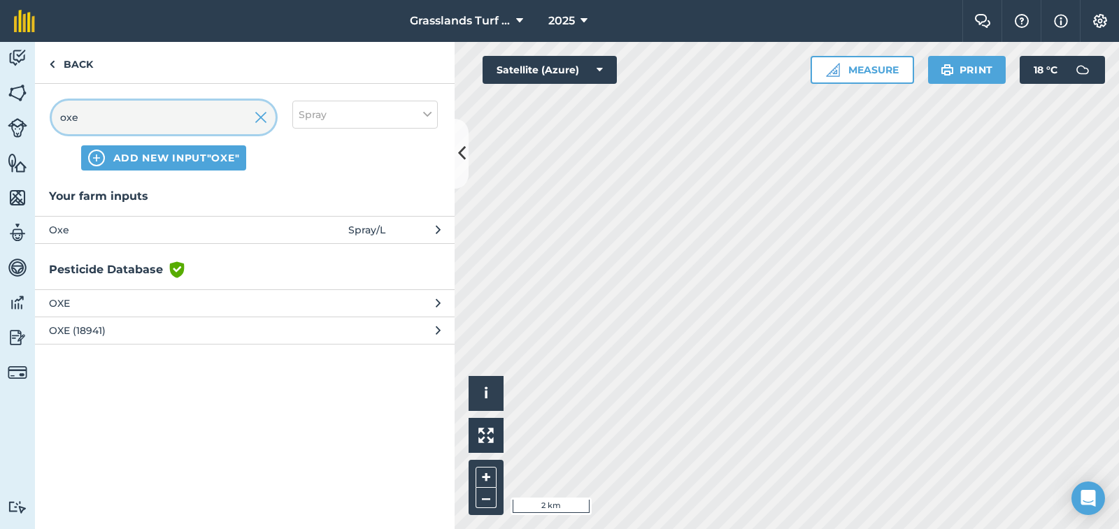
type input "oxe"
click at [105, 222] on span "Oxe" at bounding box center [163, 229] width 229 height 15
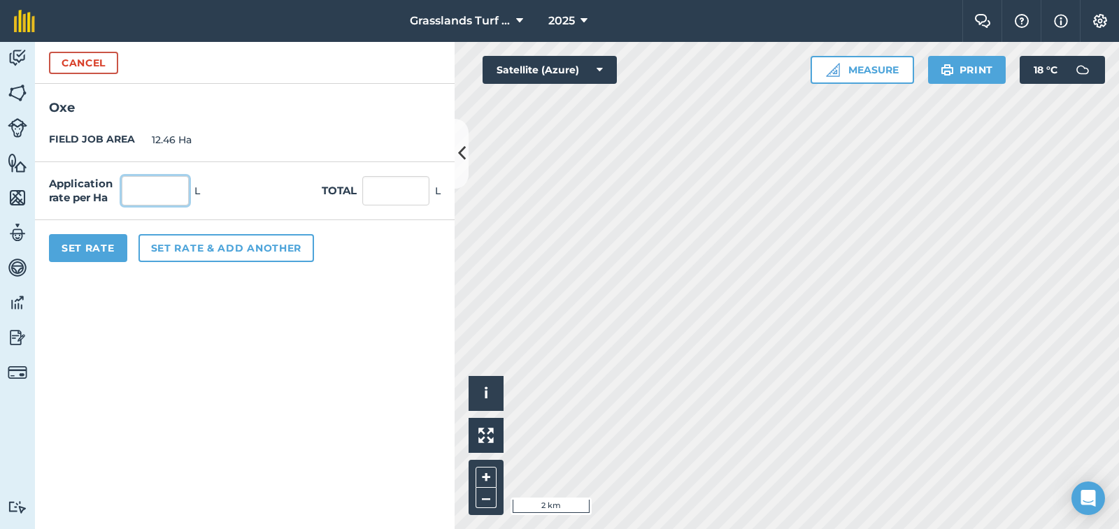
click at [146, 187] on input "text" at bounding box center [155, 190] width 67 height 29
type input "1"
type input "12.46"
click at [98, 256] on button "Set Rate" at bounding box center [88, 248] width 78 height 28
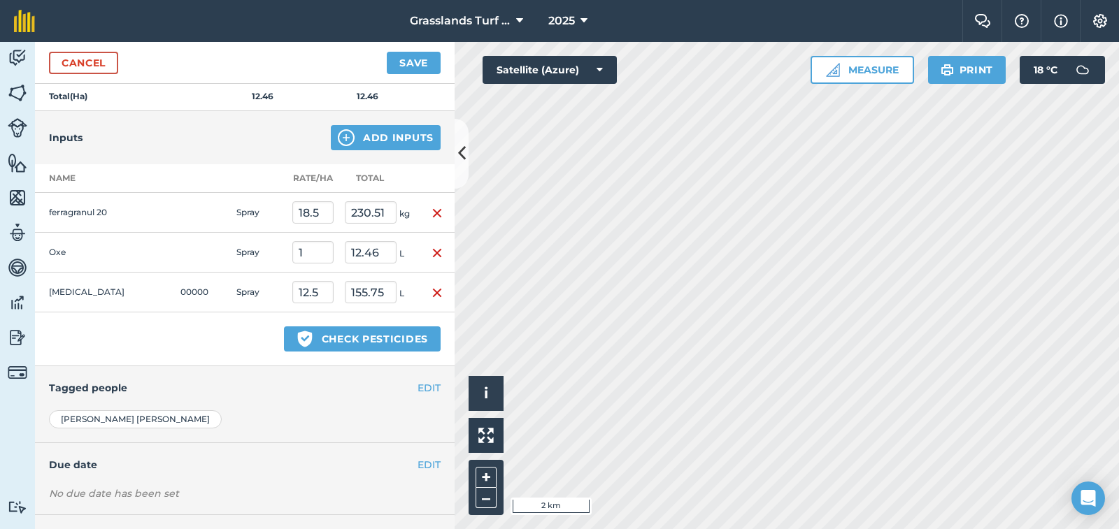
scroll to position [326, 0]
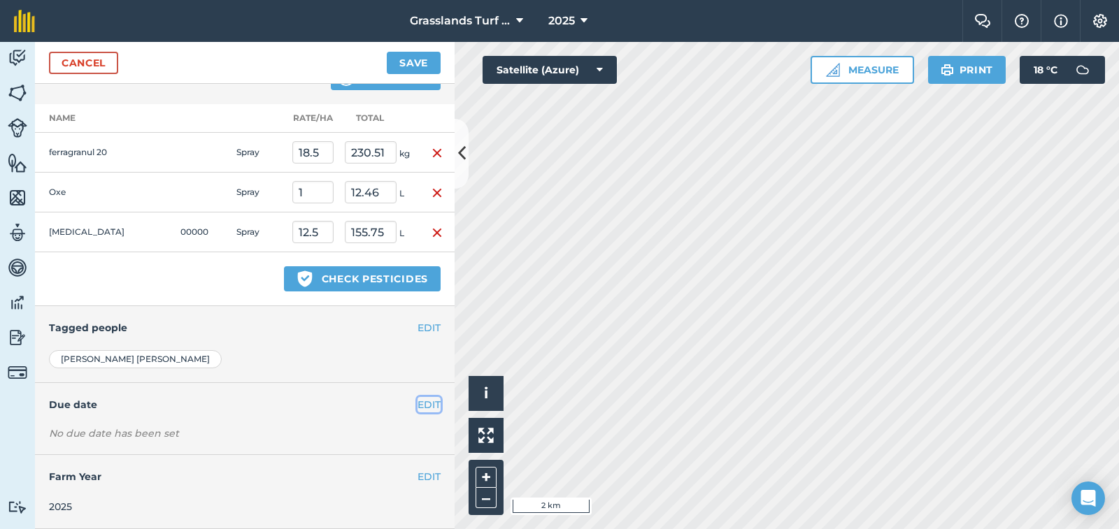
click at [421, 403] on button "EDIT" at bounding box center [428, 404] width 23 height 15
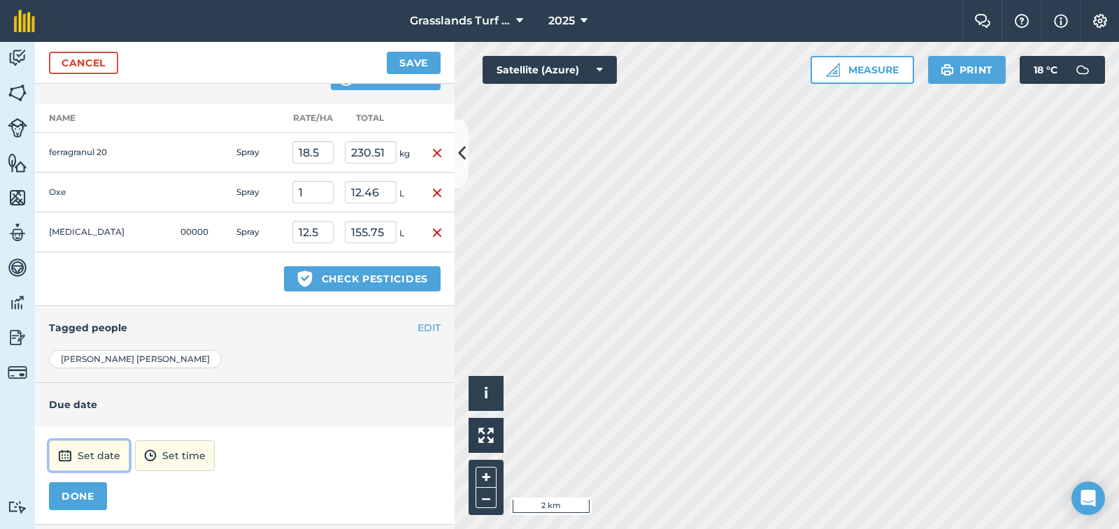
click at [83, 453] on button "Set date" at bounding box center [89, 455] width 80 height 31
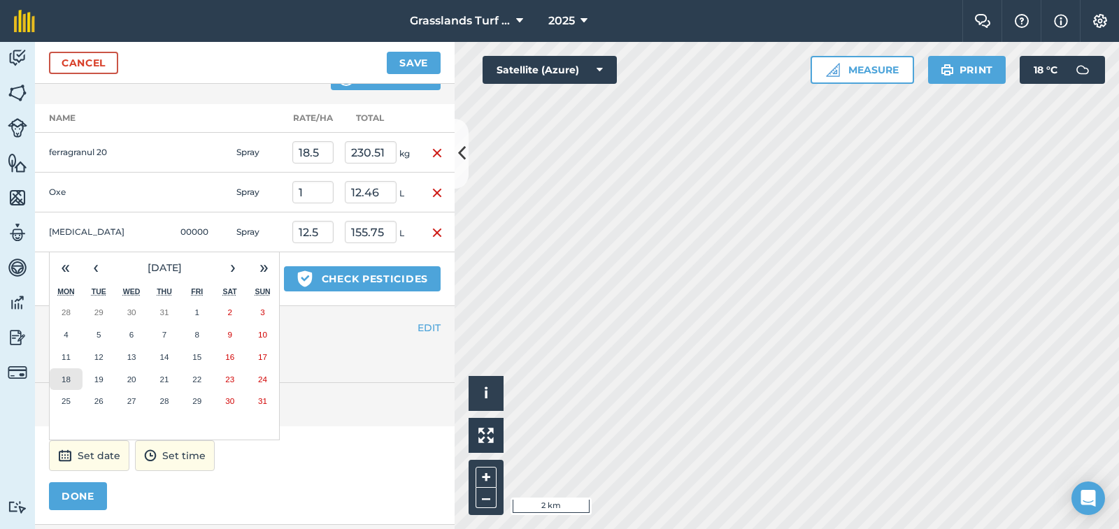
click at [70, 380] on abbr "18" at bounding box center [66, 379] width 9 height 9
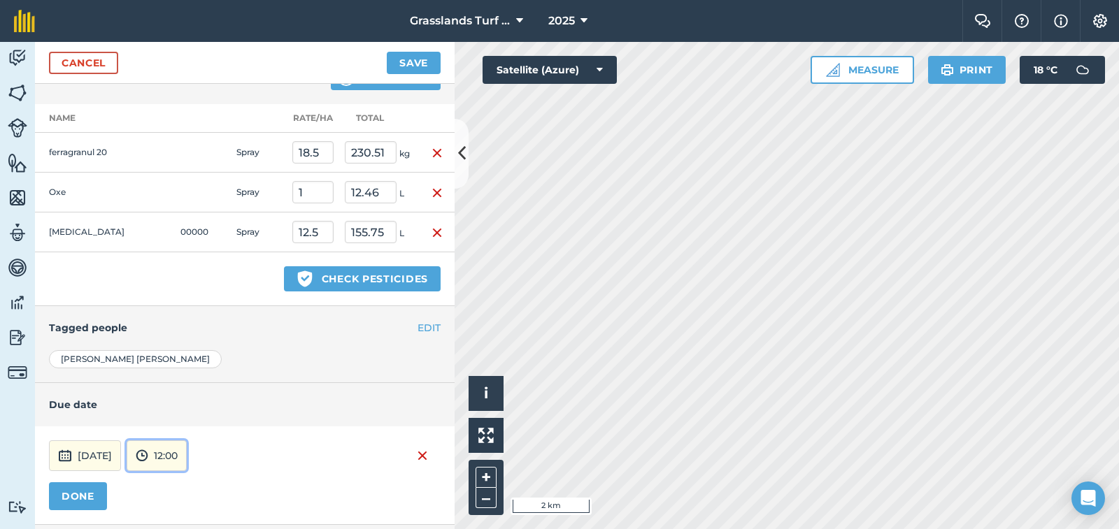
click at [187, 462] on button "12:00" at bounding box center [157, 455] width 60 height 31
click at [193, 340] on button "08:00" at bounding box center [160, 335] width 66 height 22
click at [91, 498] on button "DONE" at bounding box center [78, 496] width 58 height 28
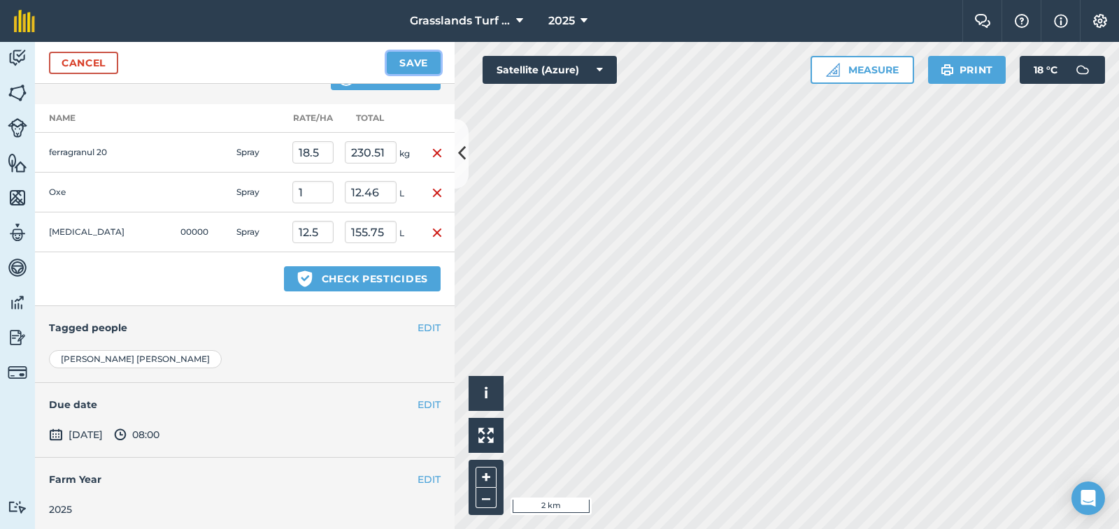
click at [405, 62] on button "Save" at bounding box center [414, 63] width 54 height 22
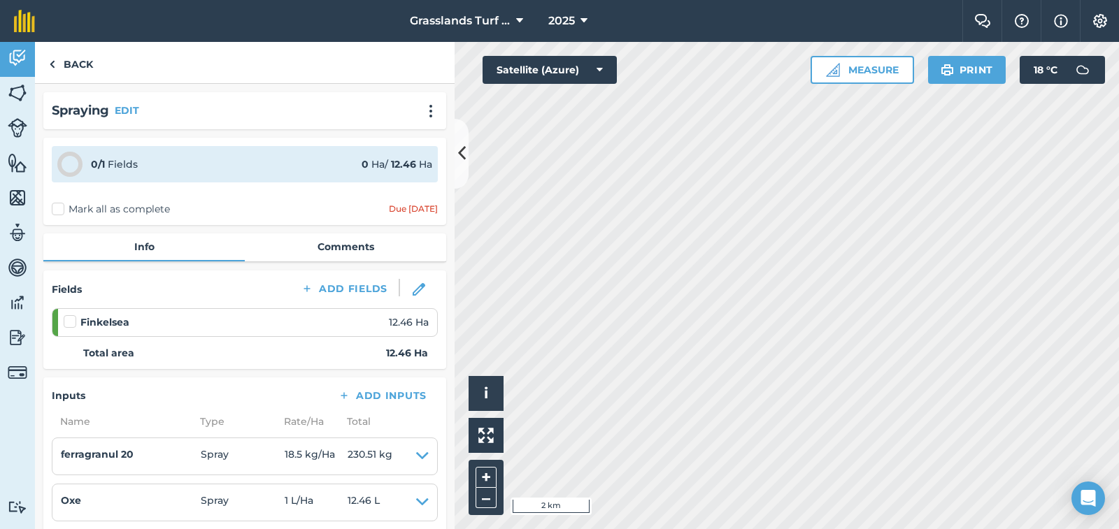
click at [57, 214] on label "Mark all as complete" at bounding box center [111, 209] width 118 height 15
click at [57, 211] on input "Mark all as complete" at bounding box center [56, 206] width 9 height 9
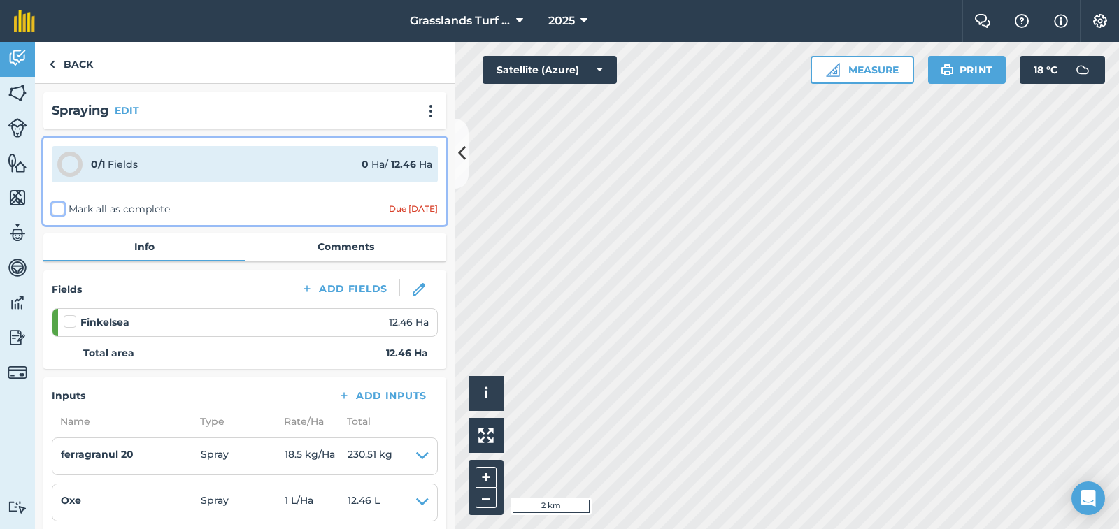
checkbox input "false"
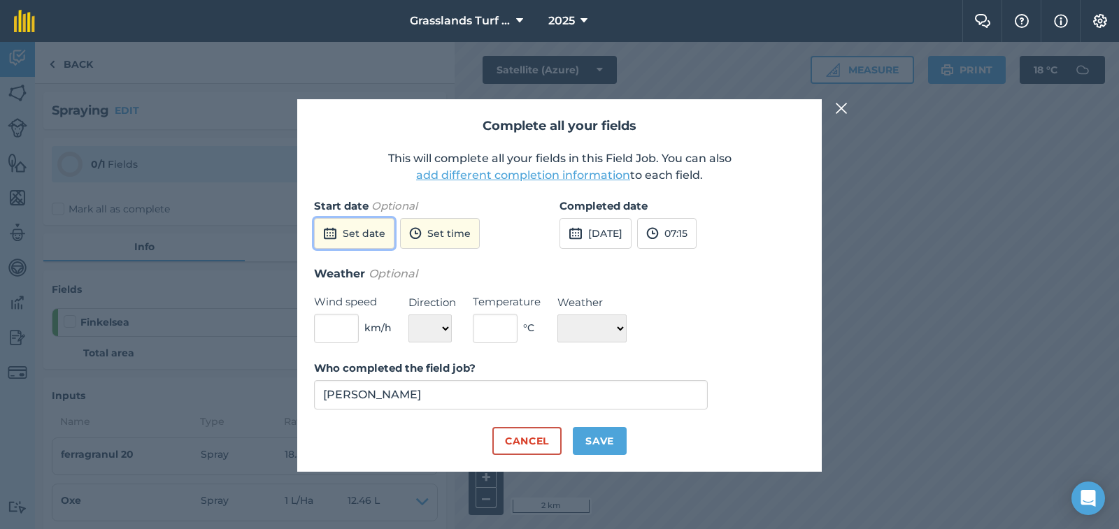
click at [349, 229] on button "Set date" at bounding box center [354, 233] width 80 height 31
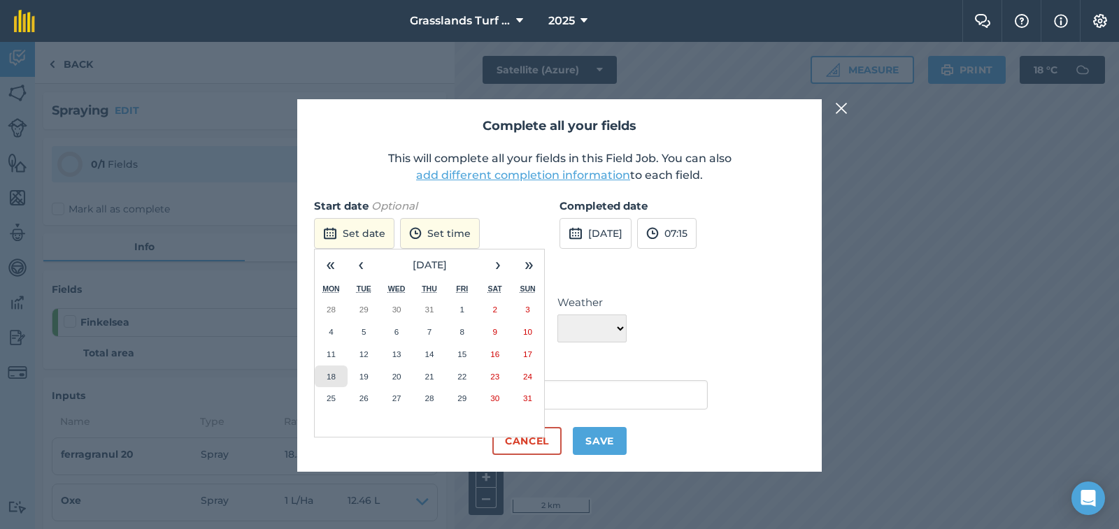
click at [331, 374] on abbr "18" at bounding box center [331, 376] width 9 height 9
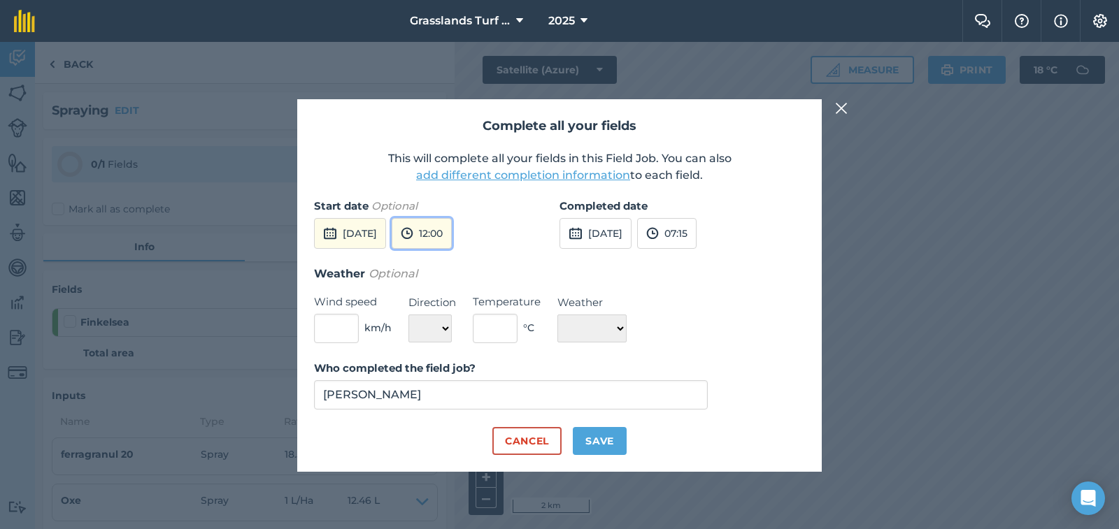
click at [452, 234] on button "12:00" at bounding box center [422, 233] width 60 height 31
click at [458, 259] on button "08:00" at bounding box center [425, 261] width 66 height 22
click at [625, 234] on button "[DATE]" at bounding box center [595, 233] width 72 height 31
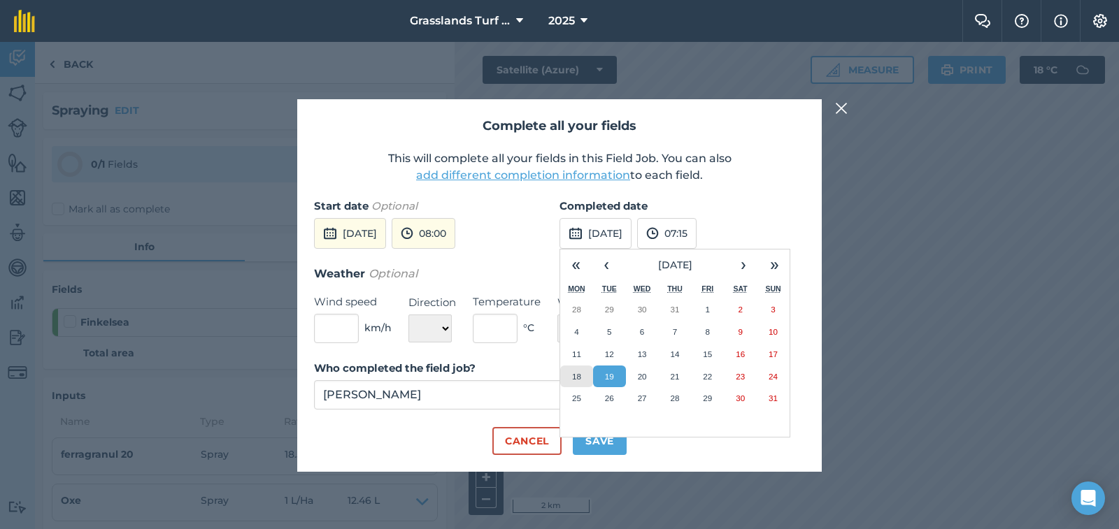
click at [580, 373] on abbr "18" at bounding box center [576, 376] width 9 height 9
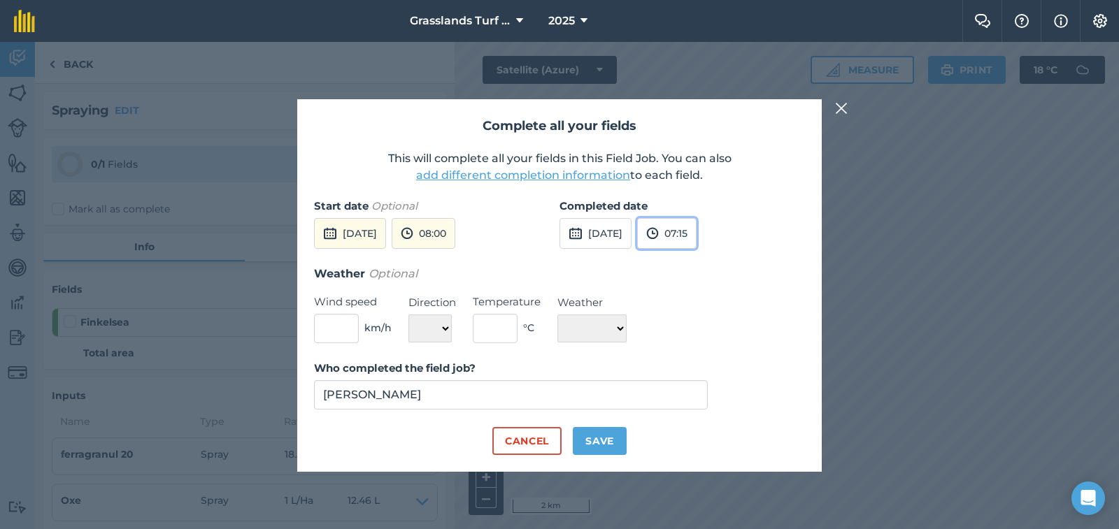
click at [696, 238] on button "07:15" at bounding box center [666, 233] width 59 height 31
click at [703, 361] on button "09:30" at bounding box center [671, 361] width 66 height 22
click at [338, 335] on input "text" at bounding box center [336, 328] width 45 height 29
type input "5"
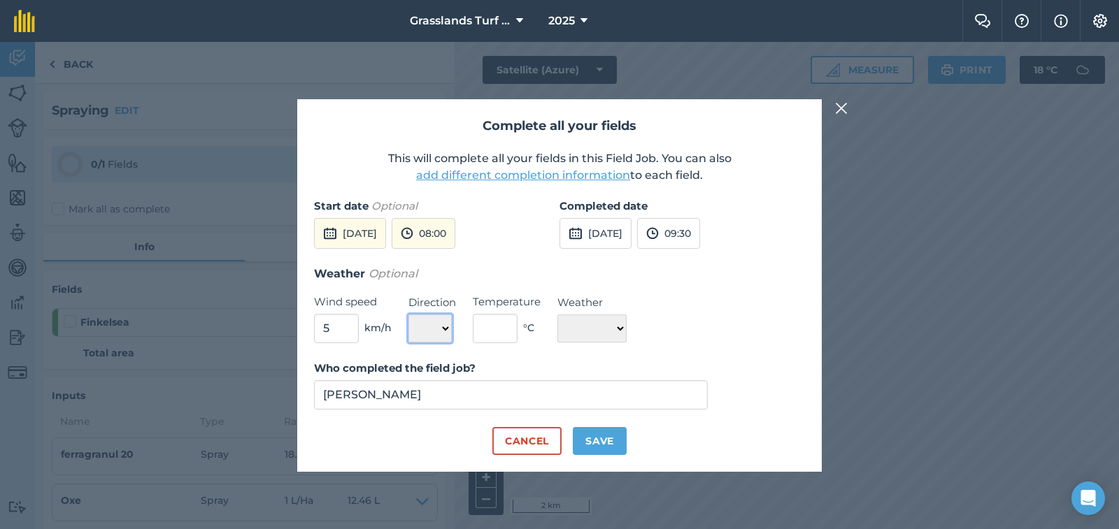
click at [443, 326] on select "N NE E SE S SW W NW" at bounding box center [429, 329] width 43 height 28
select select "SW"
click at [408, 315] on select "N NE E SE S SW W NW" at bounding box center [429, 329] width 43 height 28
click at [509, 329] on input "text" at bounding box center [495, 328] width 45 height 29
type input "12"
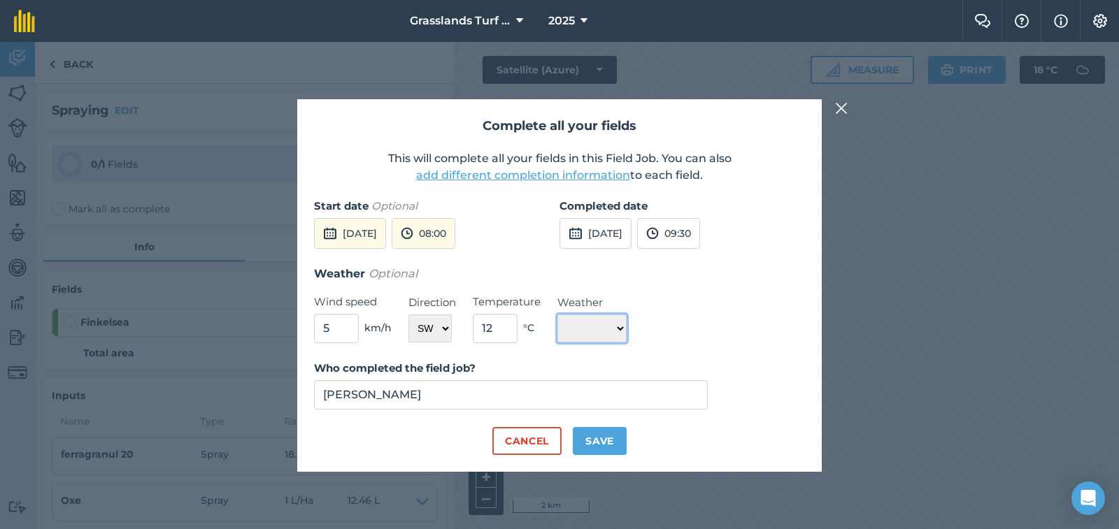
click at [626, 327] on select "☀️ Sunny 🌧 Rainy ⛅️ Cloudy 🌨 Snow ❄️ Icy" at bounding box center [591, 329] width 69 height 28
select select "Sunny"
click at [557, 315] on select "☀️ Sunny 🌧 Rainy ⛅️ Cloudy 🌨 Snow ❄️ Icy" at bounding box center [591, 329] width 69 height 28
click at [595, 439] on button "Save" at bounding box center [600, 441] width 54 height 28
checkbox input "true"
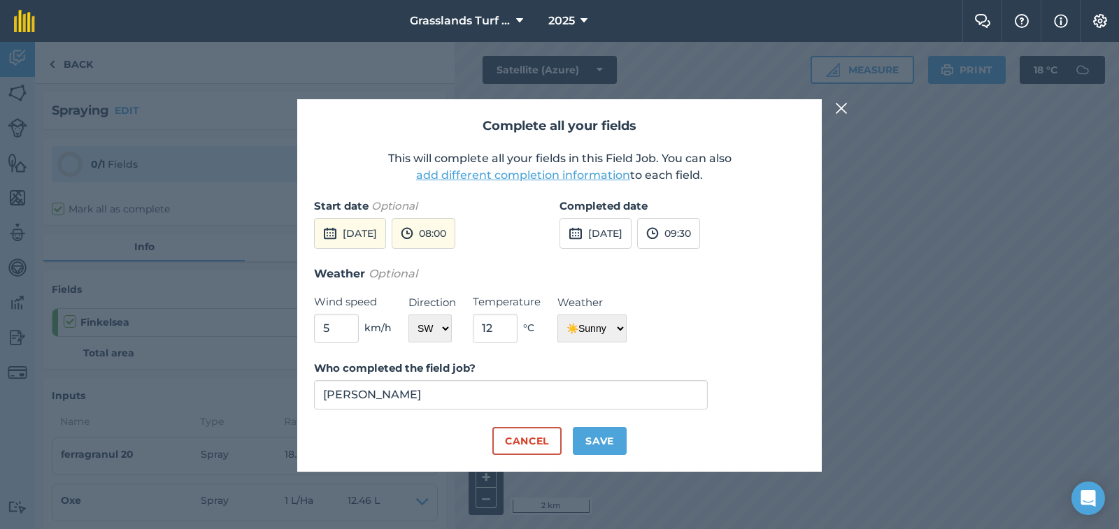
checkbox input "true"
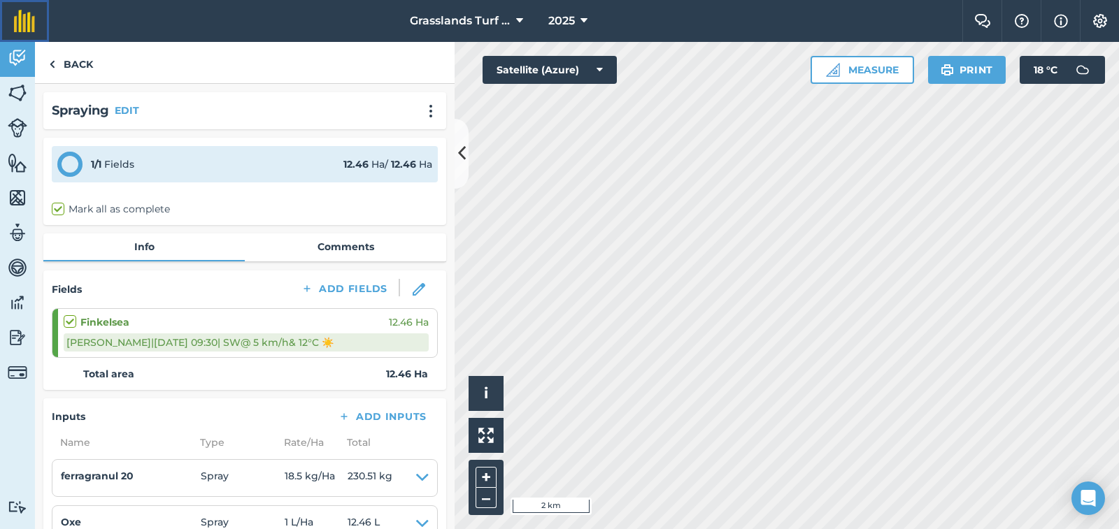
click at [24, 24] on img at bounding box center [24, 21] width 21 height 22
